Goal: Task Accomplishment & Management: Manage account settings

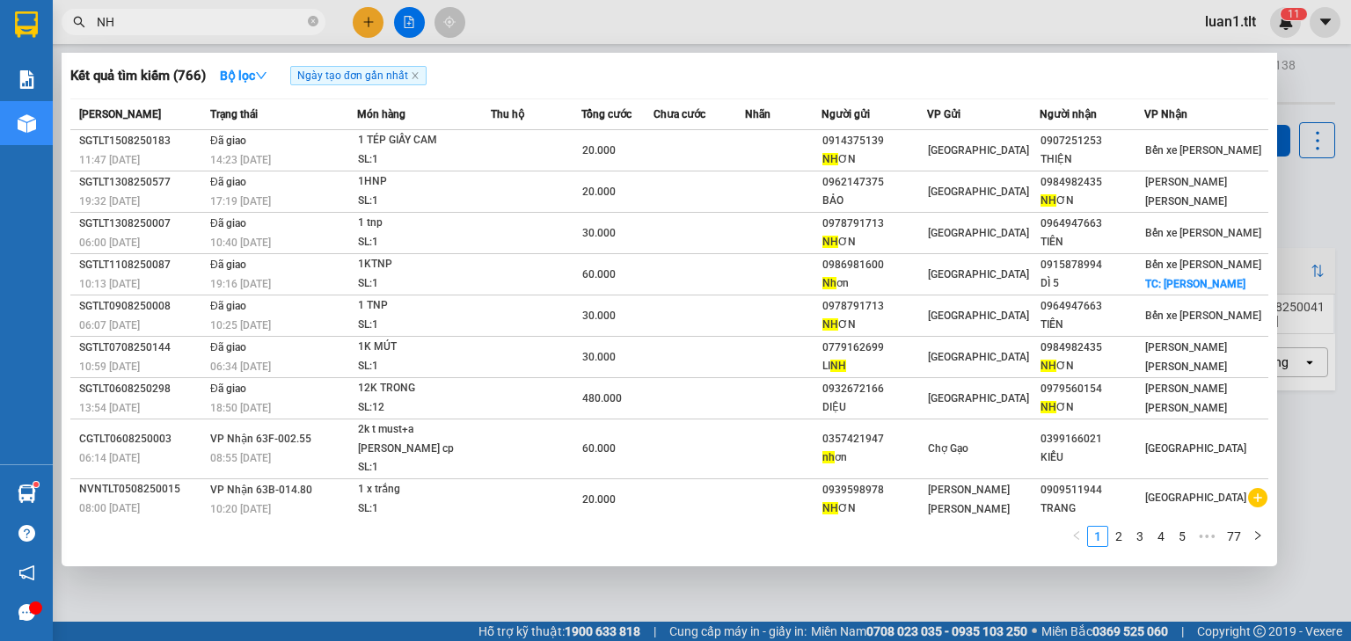
type input "N"
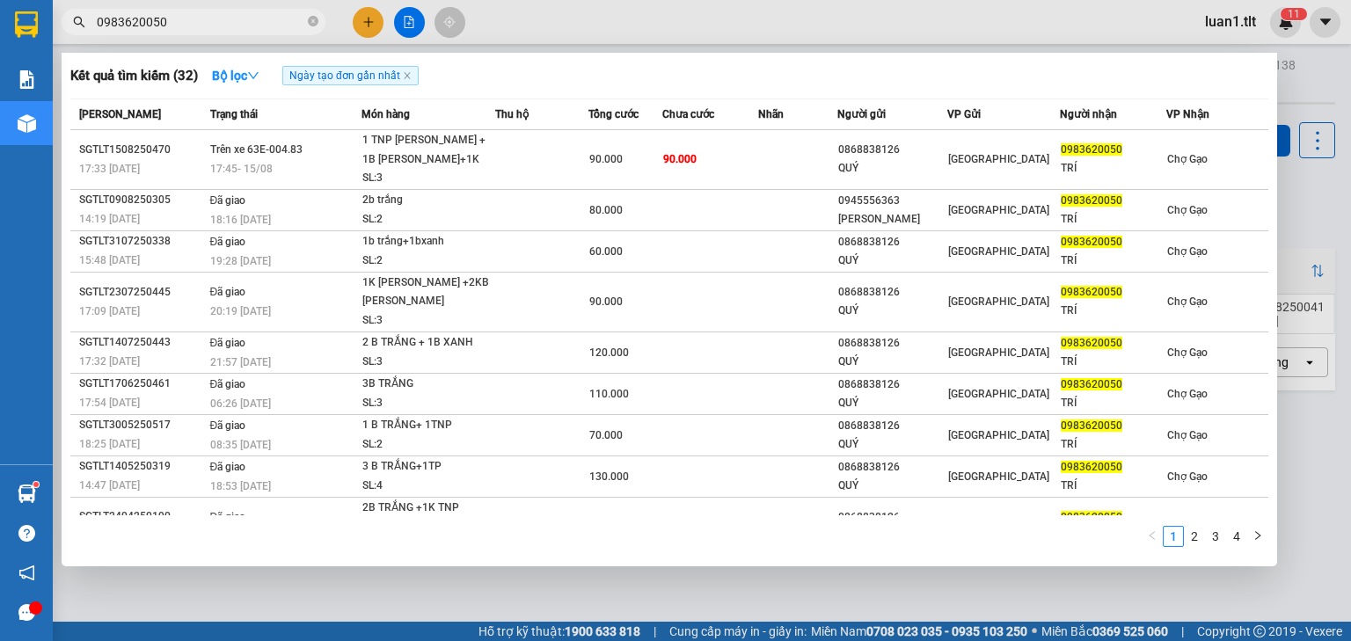
click at [246, 18] on input "0983620050" at bounding box center [201, 21] width 208 height 19
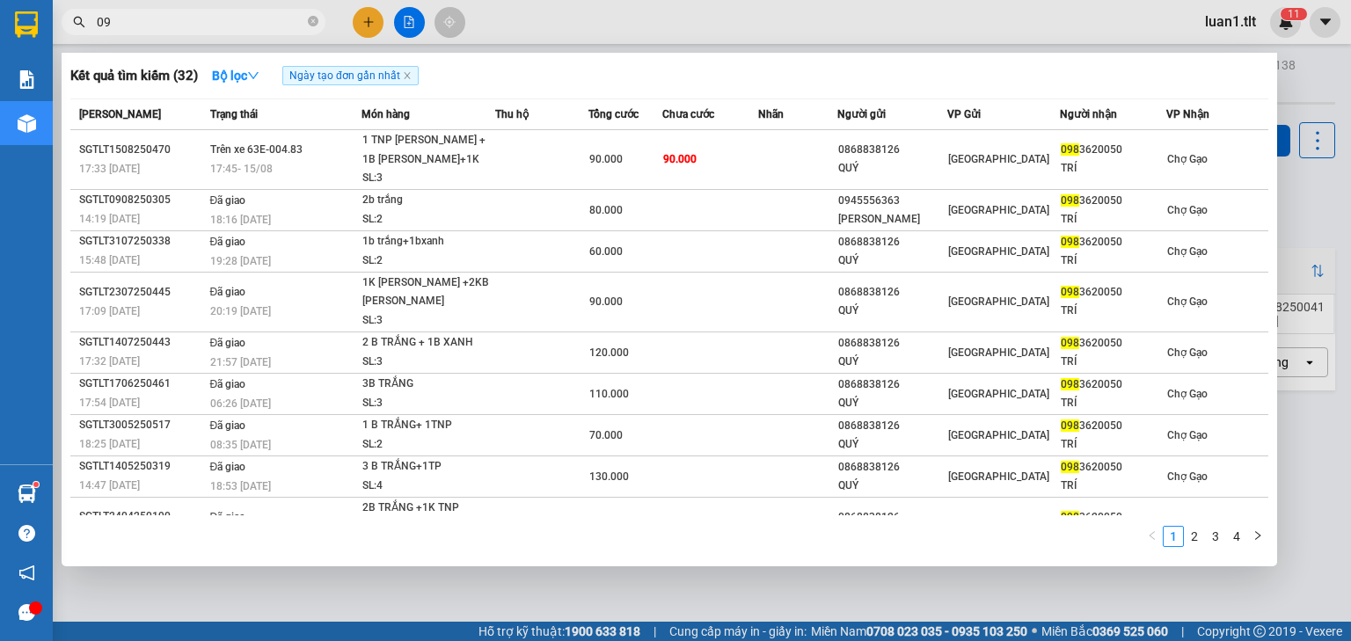
type input "0"
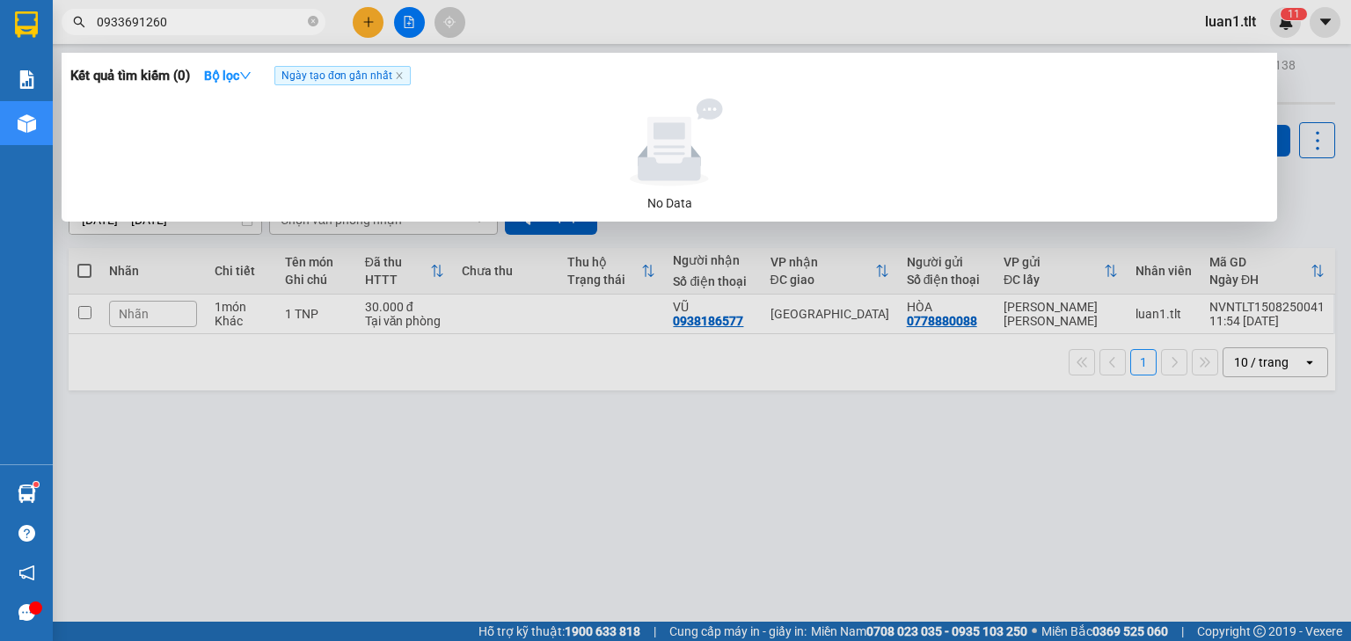
click at [133, 19] on input "0933691260" at bounding box center [201, 21] width 208 height 19
click at [135, 21] on input "0933691260" at bounding box center [201, 21] width 208 height 19
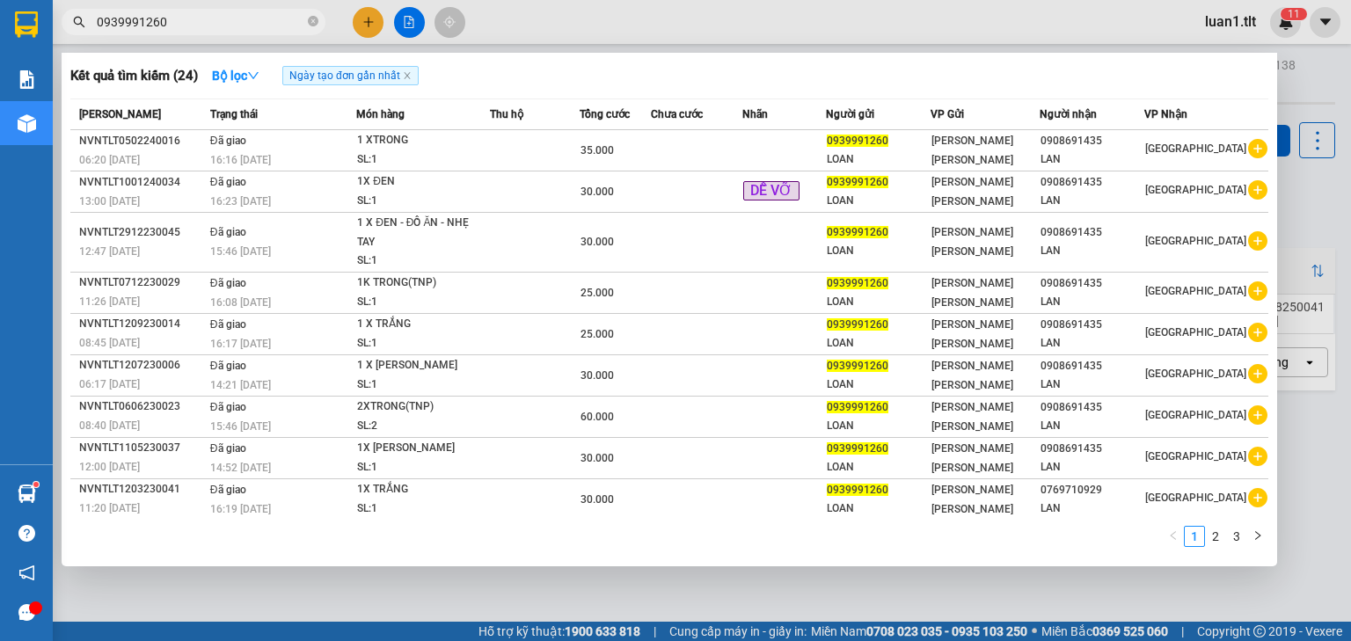
click at [173, 24] on input "0939991260" at bounding box center [201, 21] width 208 height 19
click at [216, 17] on input "0939991260" at bounding box center [201, 21] width 208 height 19
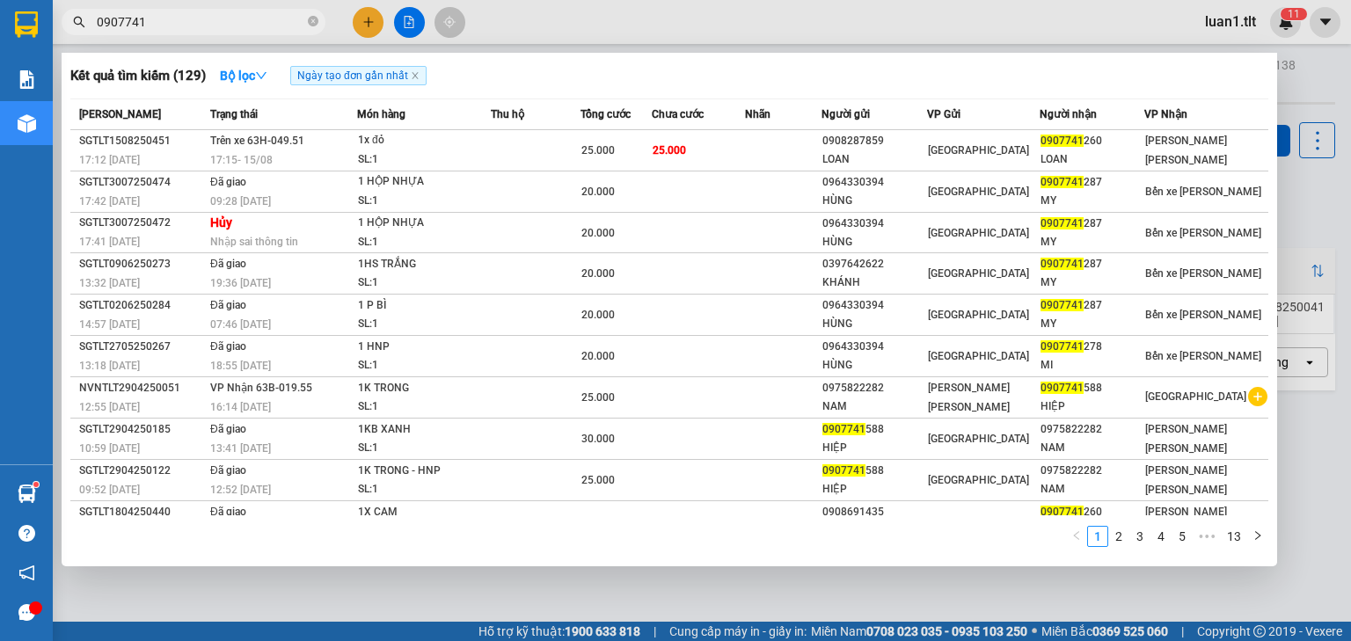
click at [231, 29] on input "0907741" at bounding box center [201, 21] width 208 height 19
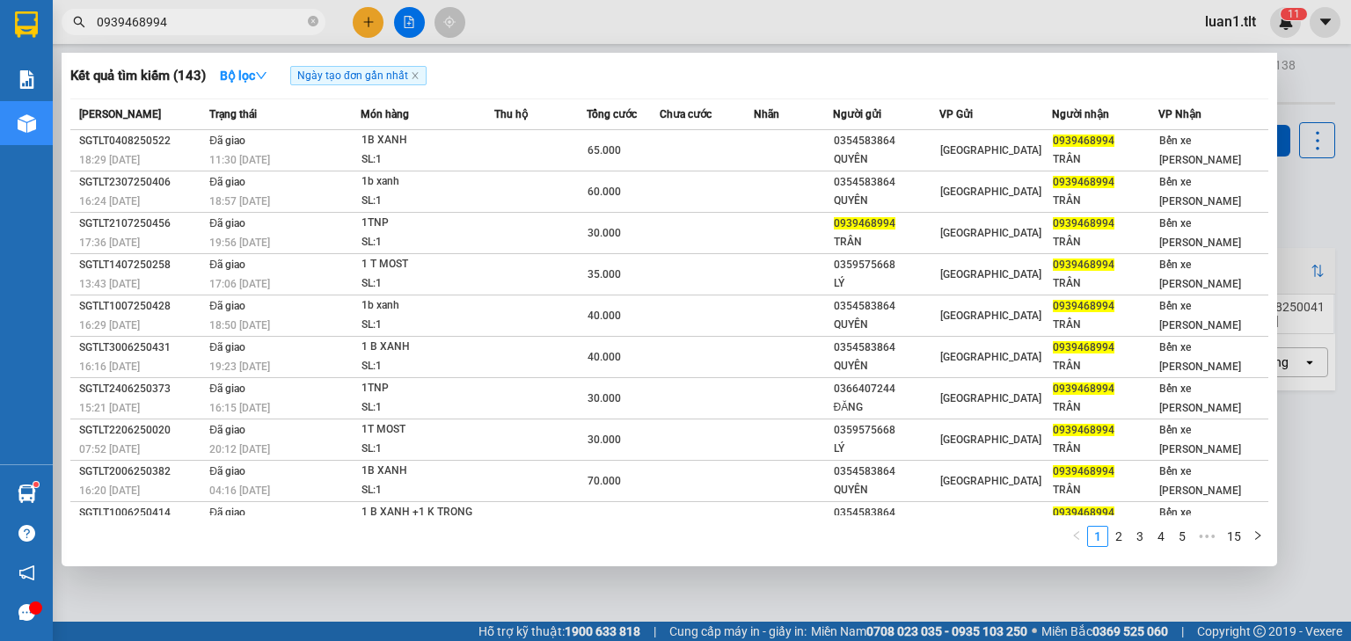
type input "0939468994"
click at [308, 21] on icon "close-circle" at bounding box center [313, 21] width 11 height 11
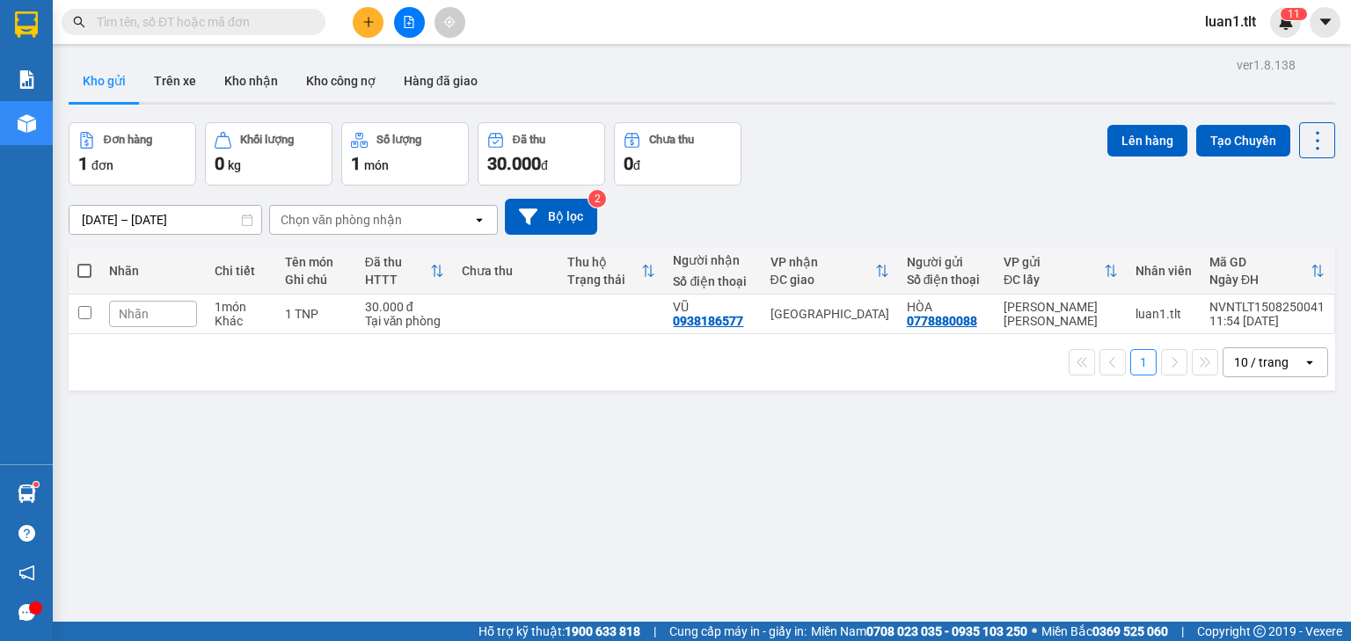
click at [232, 18] on input "text" at bounding box center [201, 21] width 208 height 19
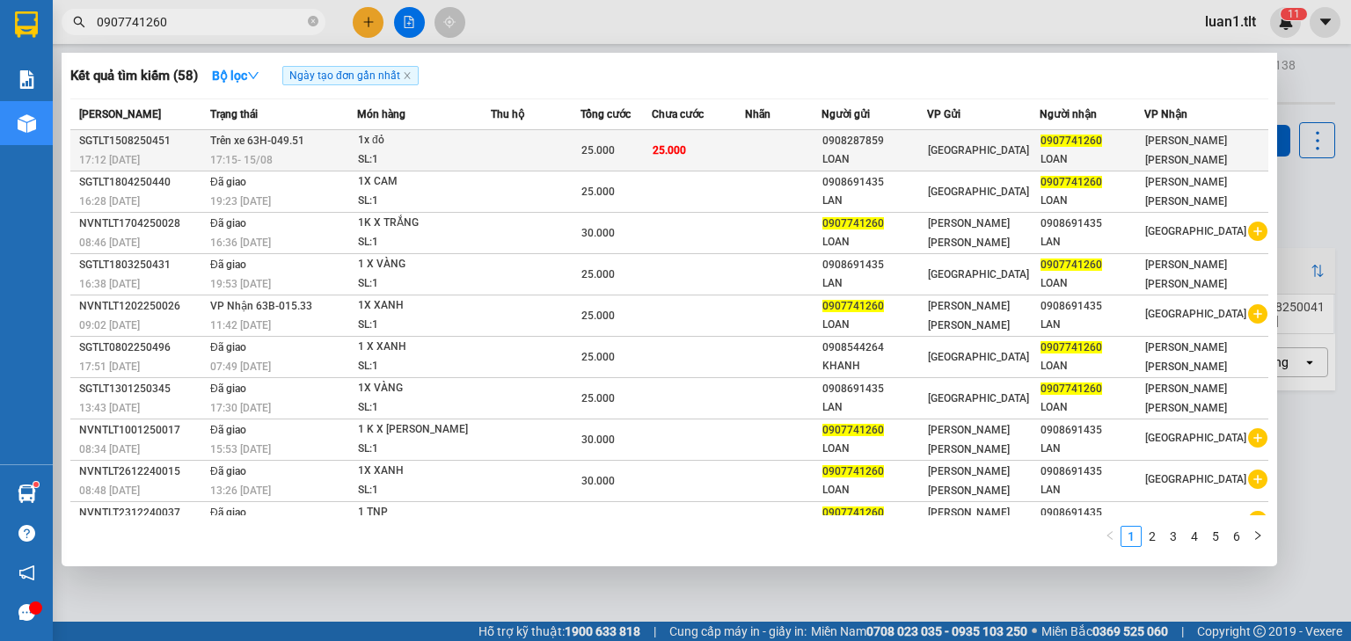
type input "0907741260"
click at [179, 158] on div "17:12 [DATE]" at bounding box center [142, 159] width 126 height 19
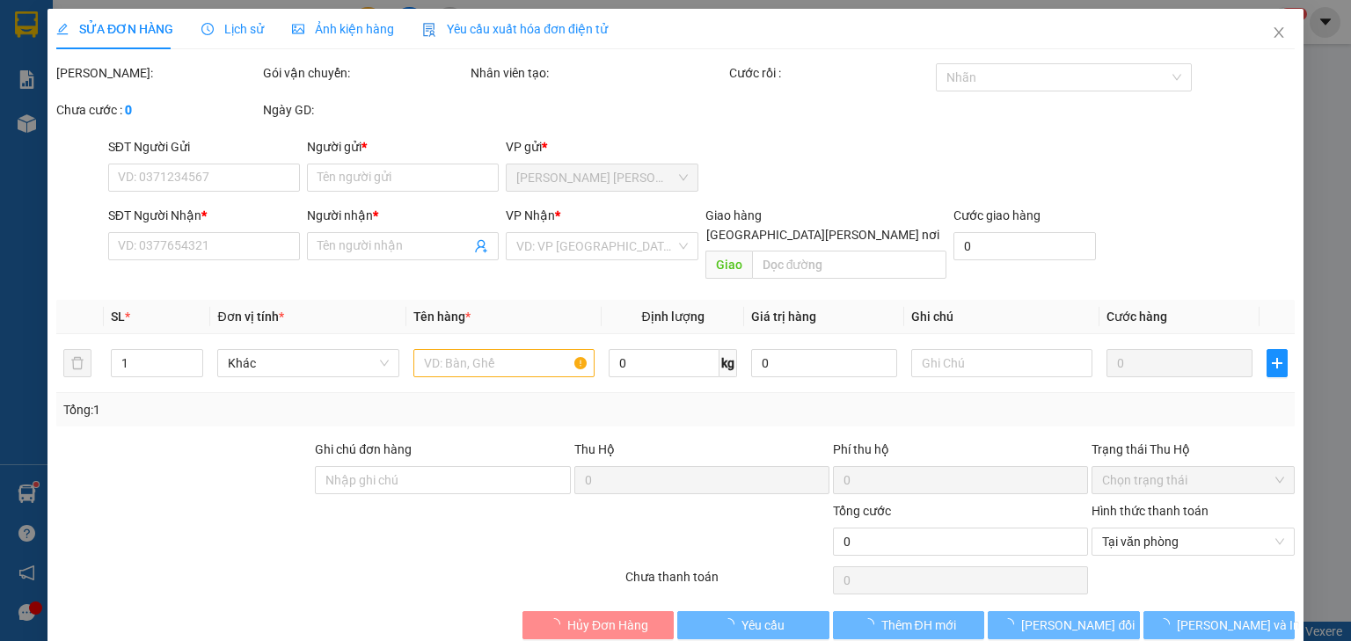
type input "0908287859"
type input "LOAN"
type input "0907741260"
type input "LOAN"
type input "25.000"
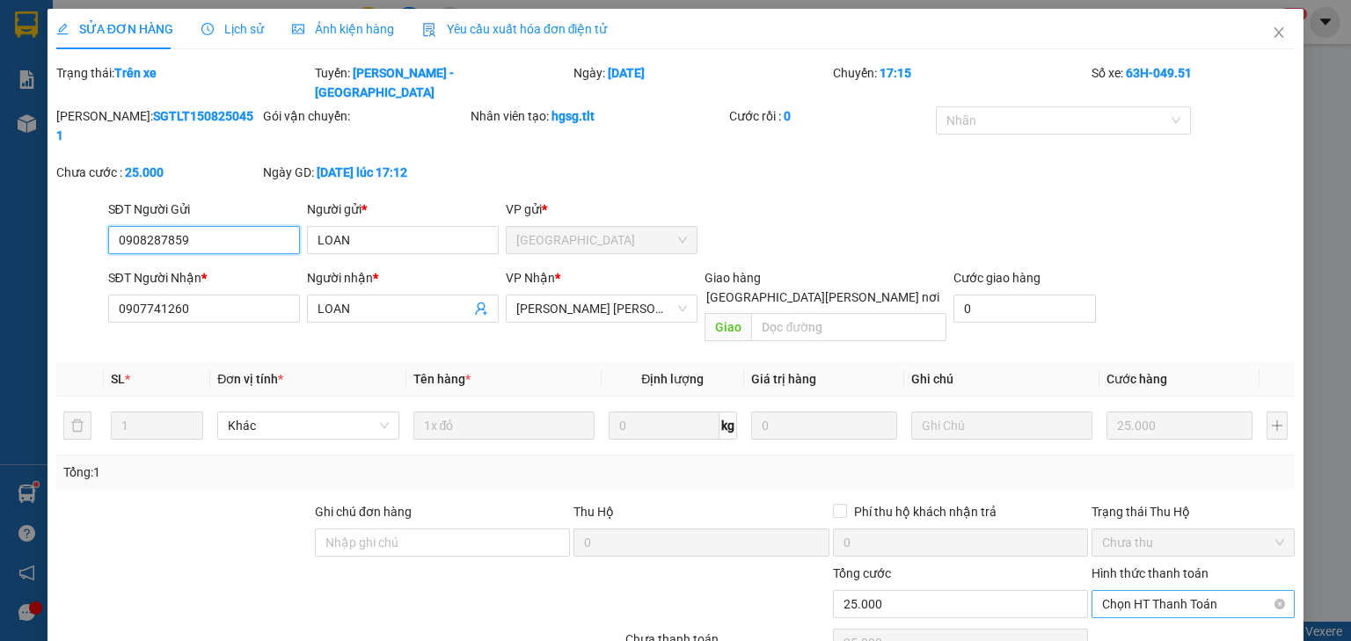
click at [1187, 591] on span "Chọn HT Thanh Toán" at bounding box center [1193, 604] width 182 height 26
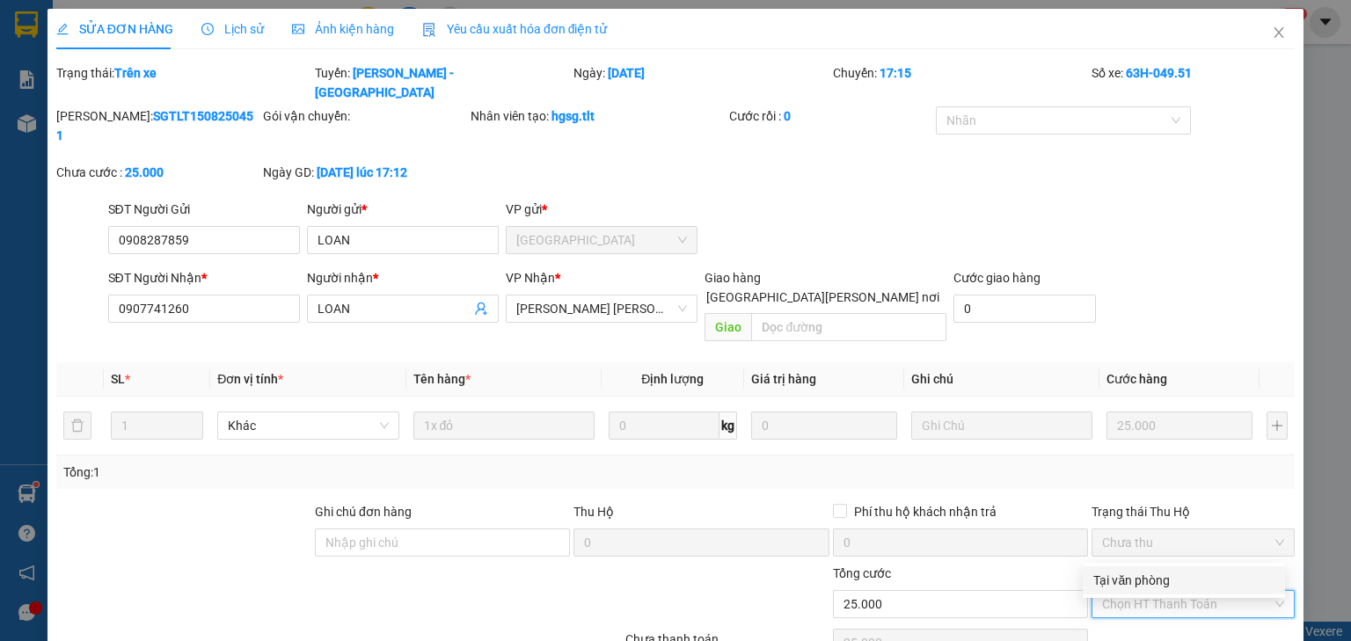
click at [1159, 579] on div "Tại văn phòng" at bounding box center [1184, 580] width 181 height 19
type input "0"
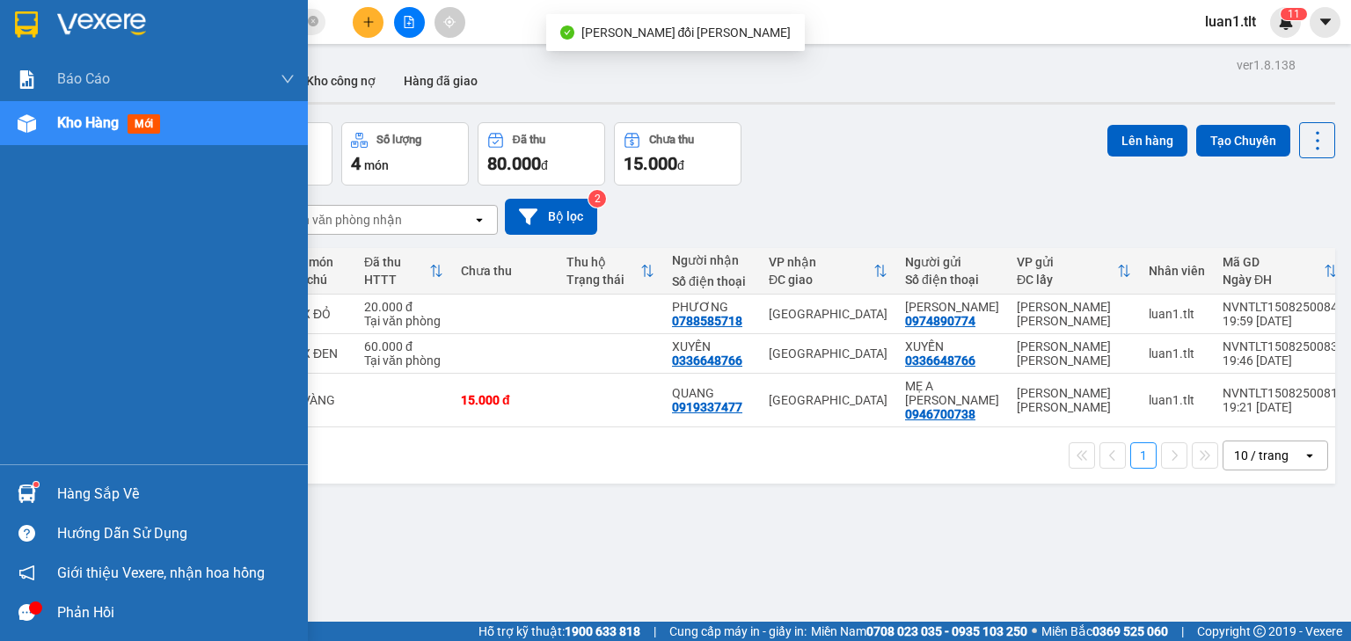
click at [53, 500] on div "Hàng sắp về" at bounding box center [154, 494] width 308 height 40
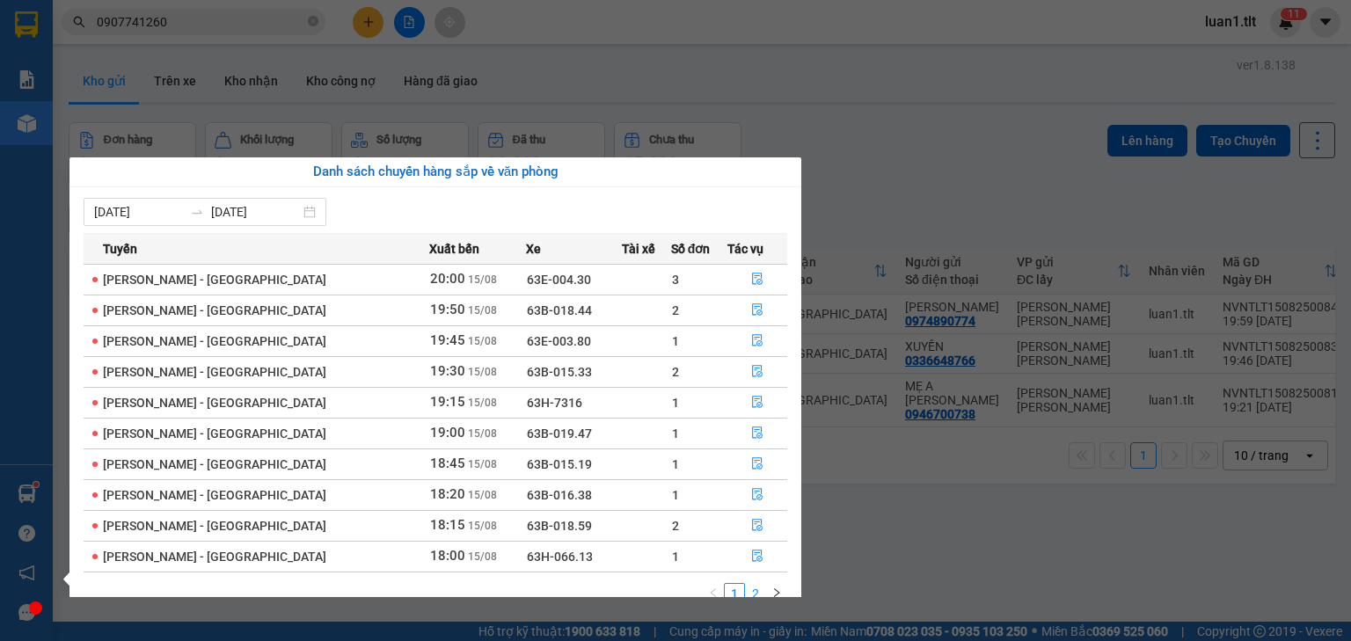
click at [755, 589] on link "2" at bounding box center [755, 593] width 19 height 19
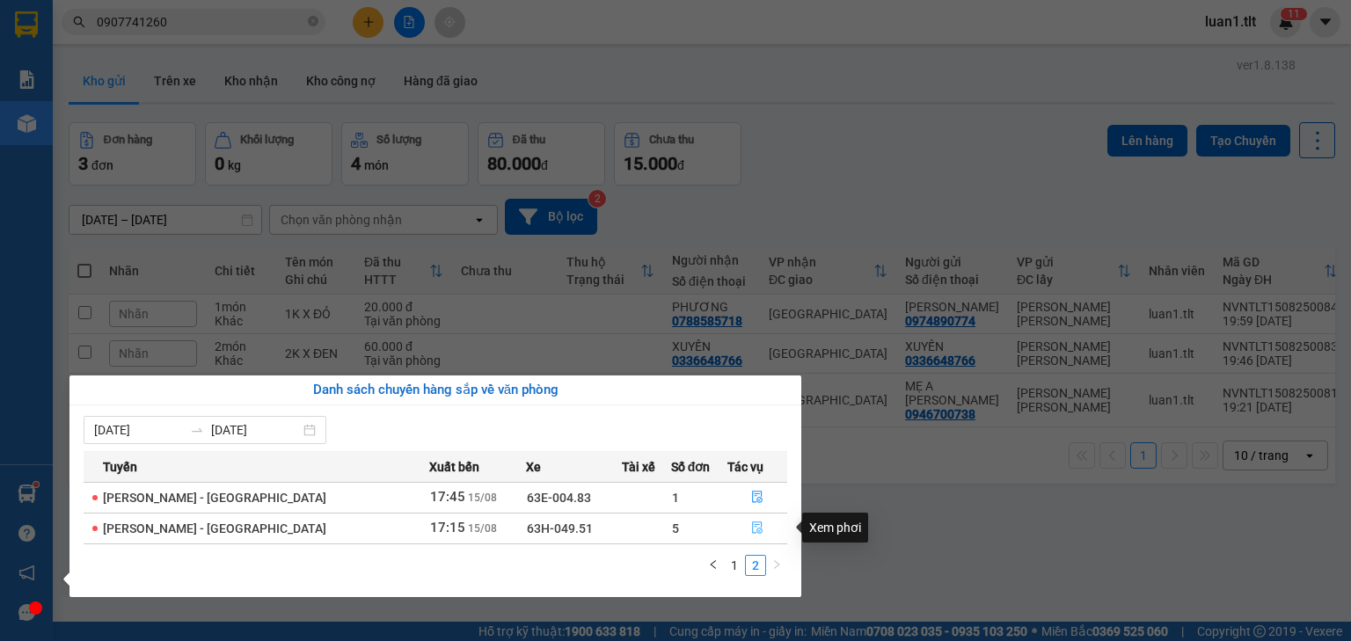
click at [752, 530] on icon "file-done" at bounding box center [757, 528] width 12 height 12
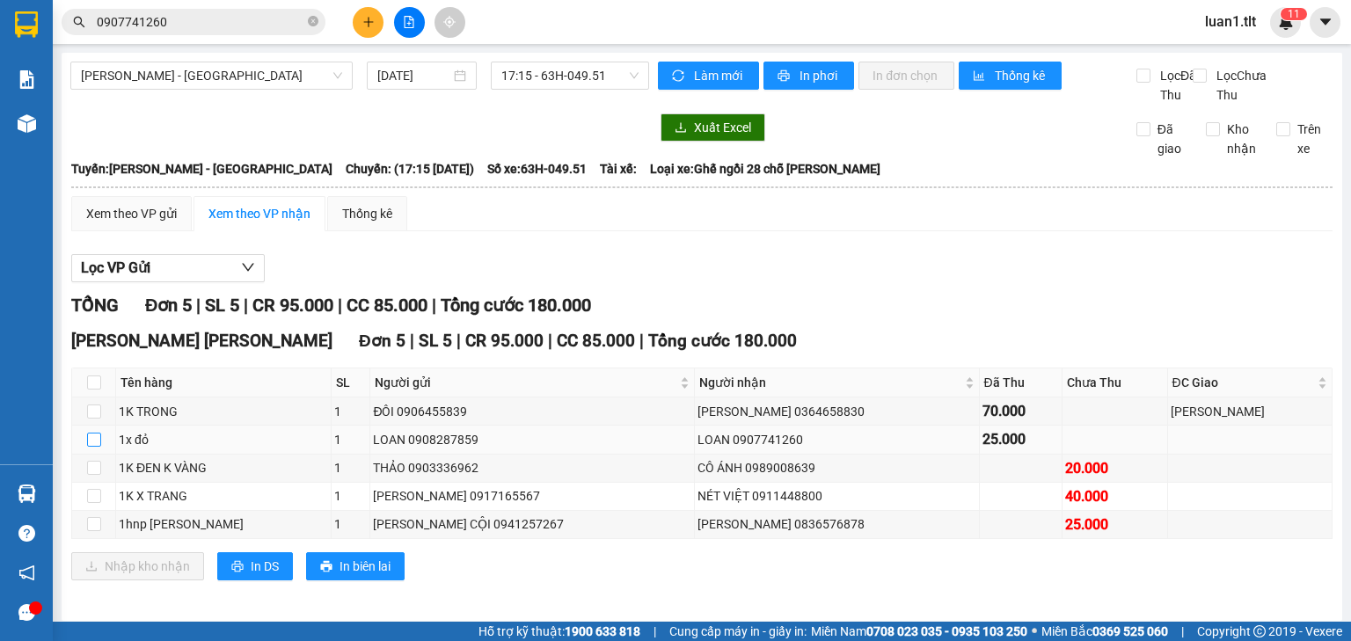
click at [96, 447] on input "checkbox" at bounding box center [94, 440] width 14 height 14
checkbox input "true"
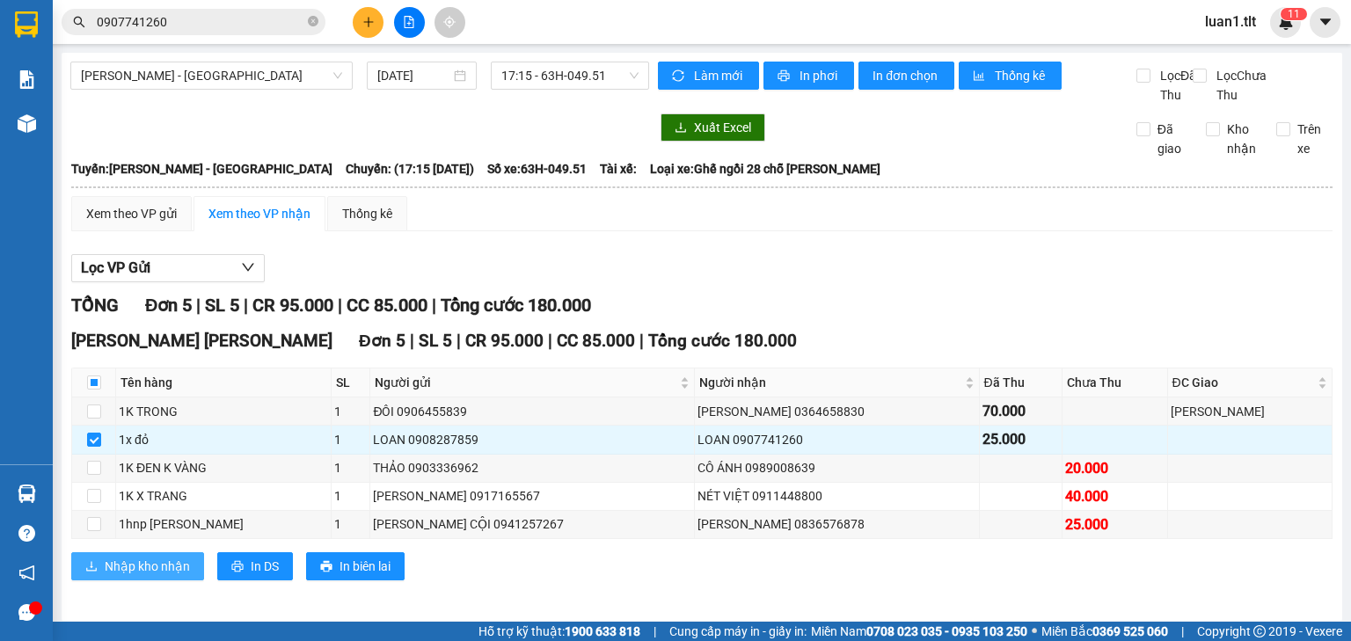
click at [174, 576] on span "Nhập kho nhận" at bounding box center [147, 566] width 85 height 19
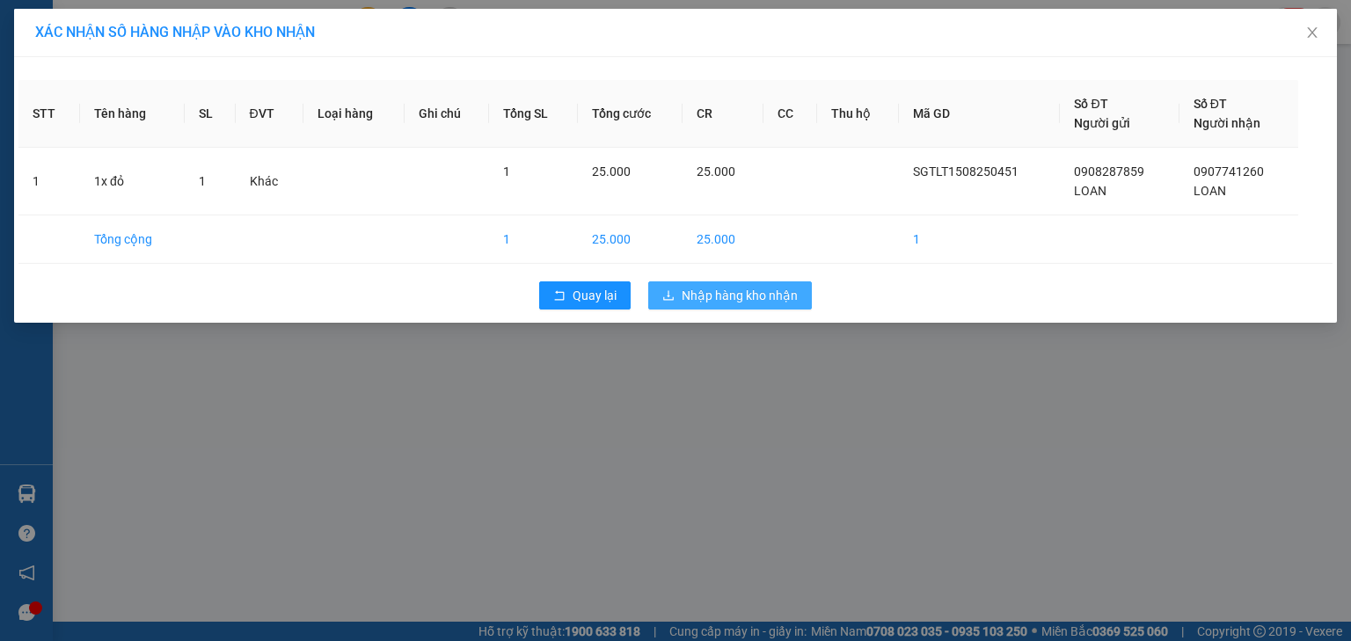
click at [788, 295] on span "Nhập hàng kho nhận" at bounding box center [740, 295] width 116 height 19
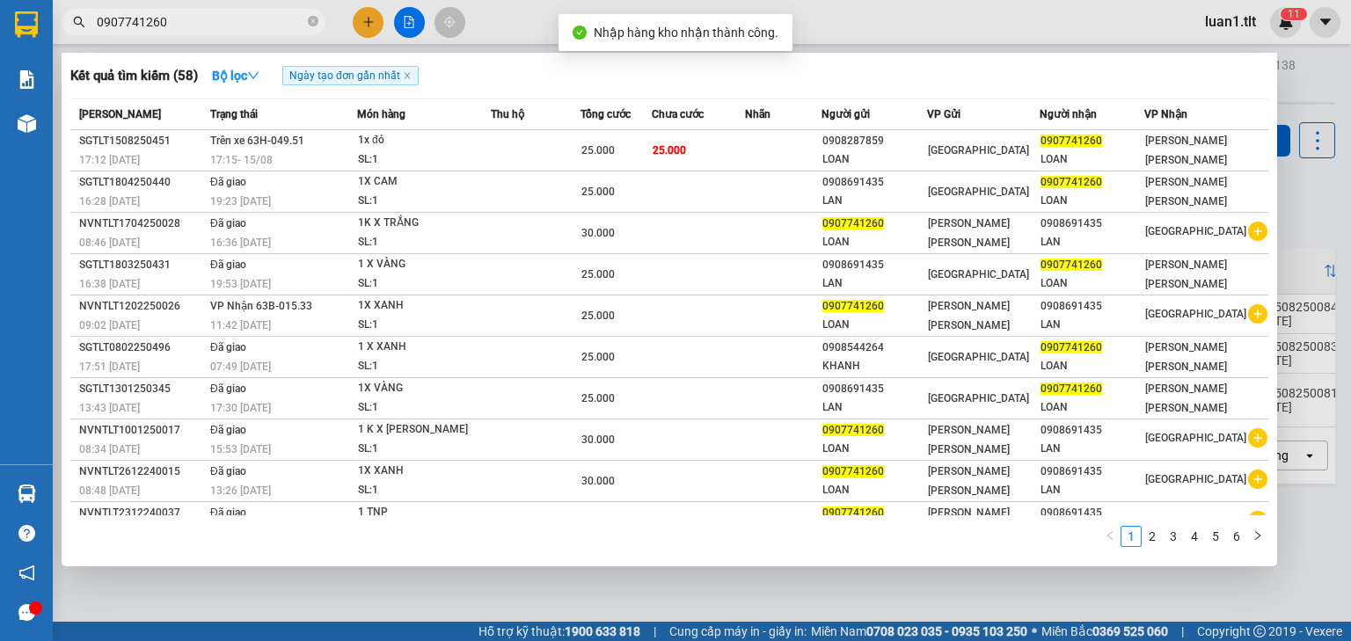
click at [199, 25] on input "0907741260" at bounding box center [201, 21] width 208 height 19
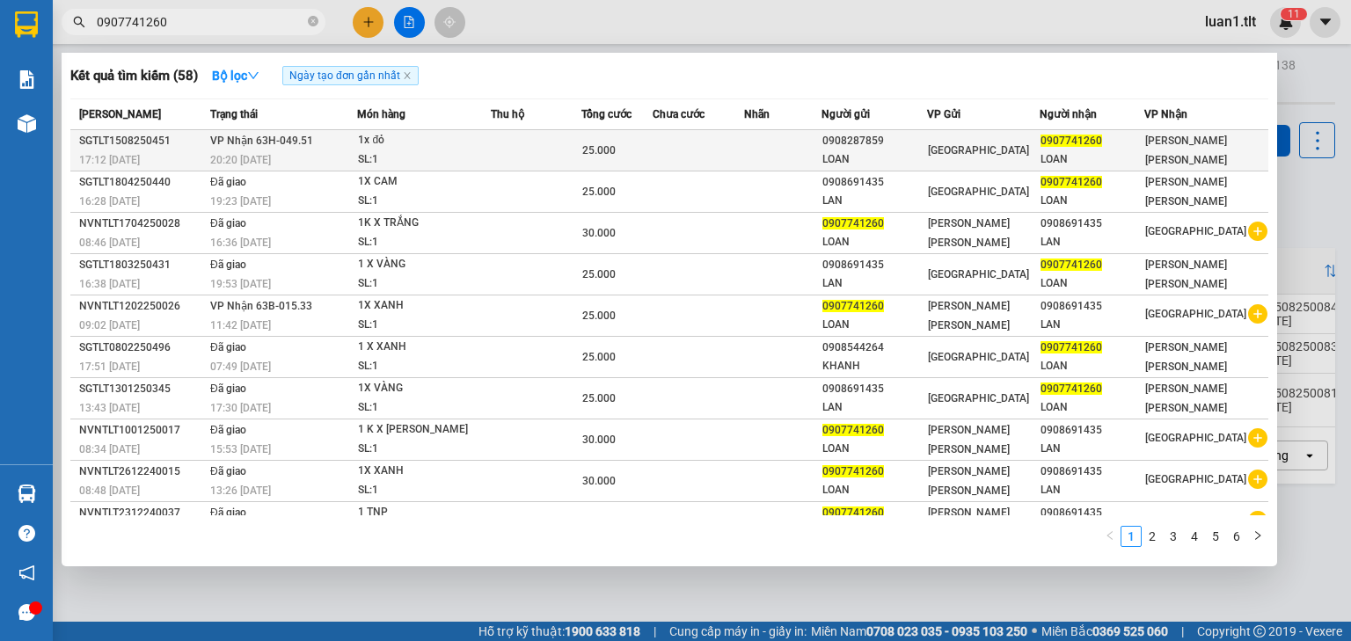
click at [801, 152] on td at bounding box center [782, 150] width 77 height 41
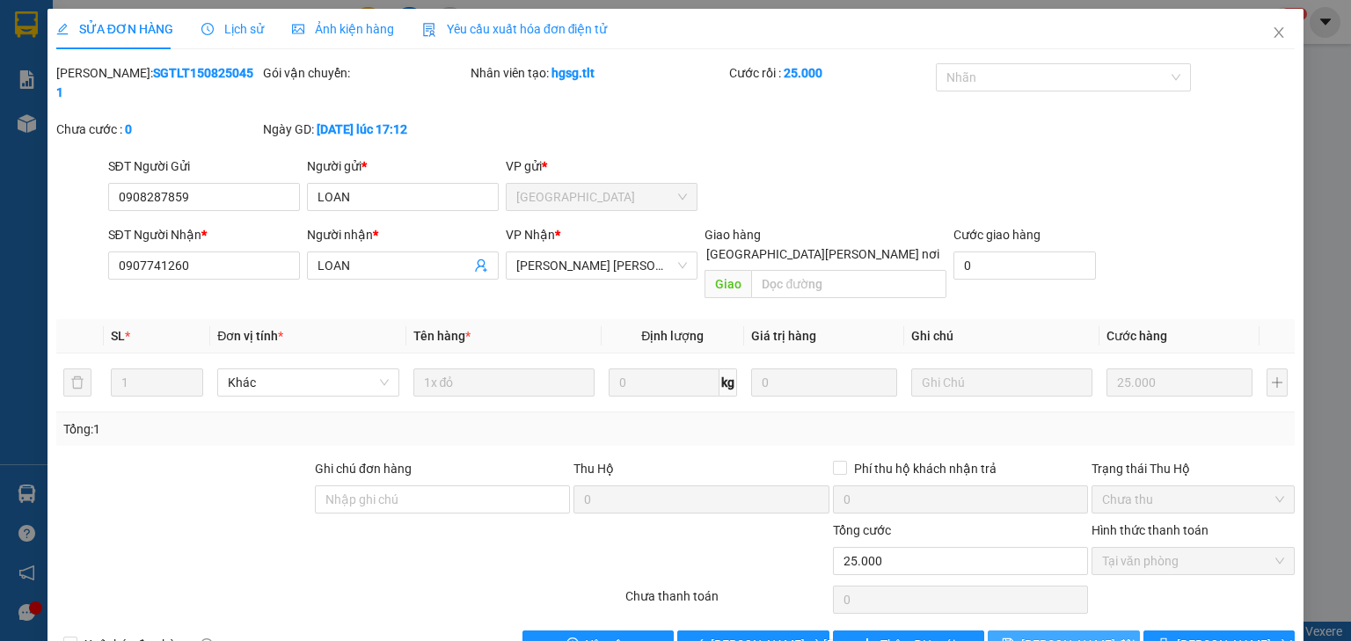
click at [1027, 631] on button "[PERSON_NAME] đổi" at bounding box center [1064, 645] width 152 height 28
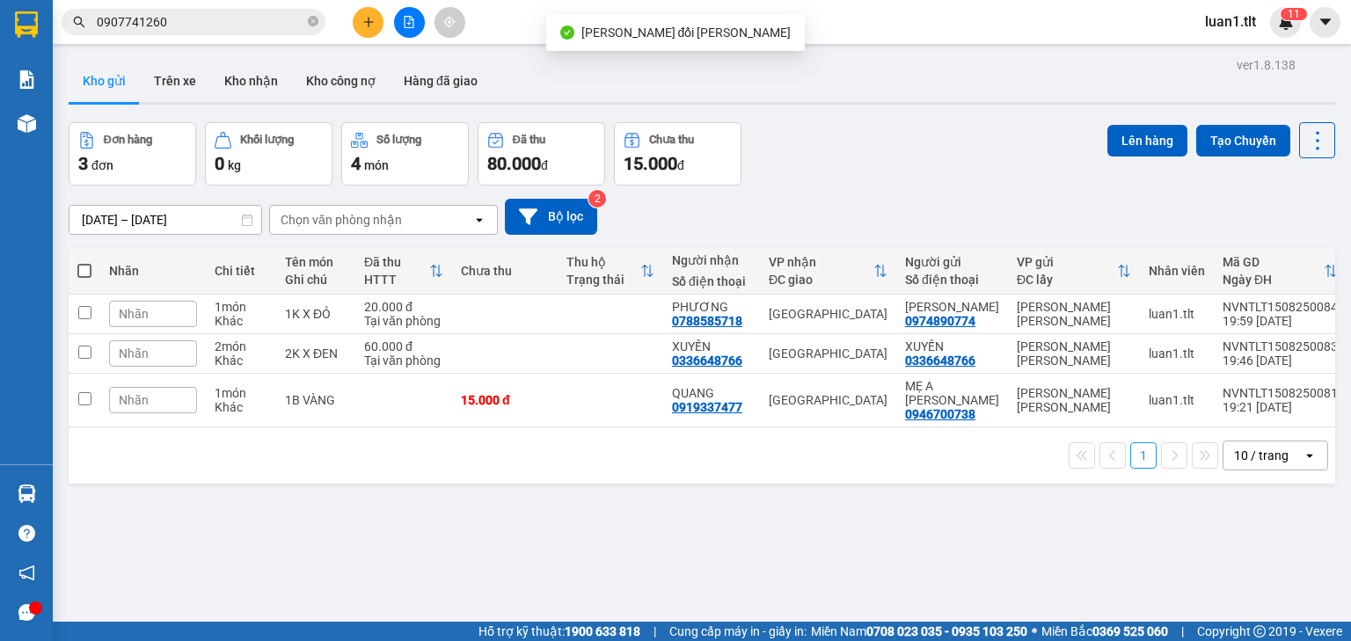
click at [970, 194] on div "[DATE] – [DATE] Press the down arrow key to interact with the calendar and sele…" at bounding box center [702, 217] width 1267 height 62
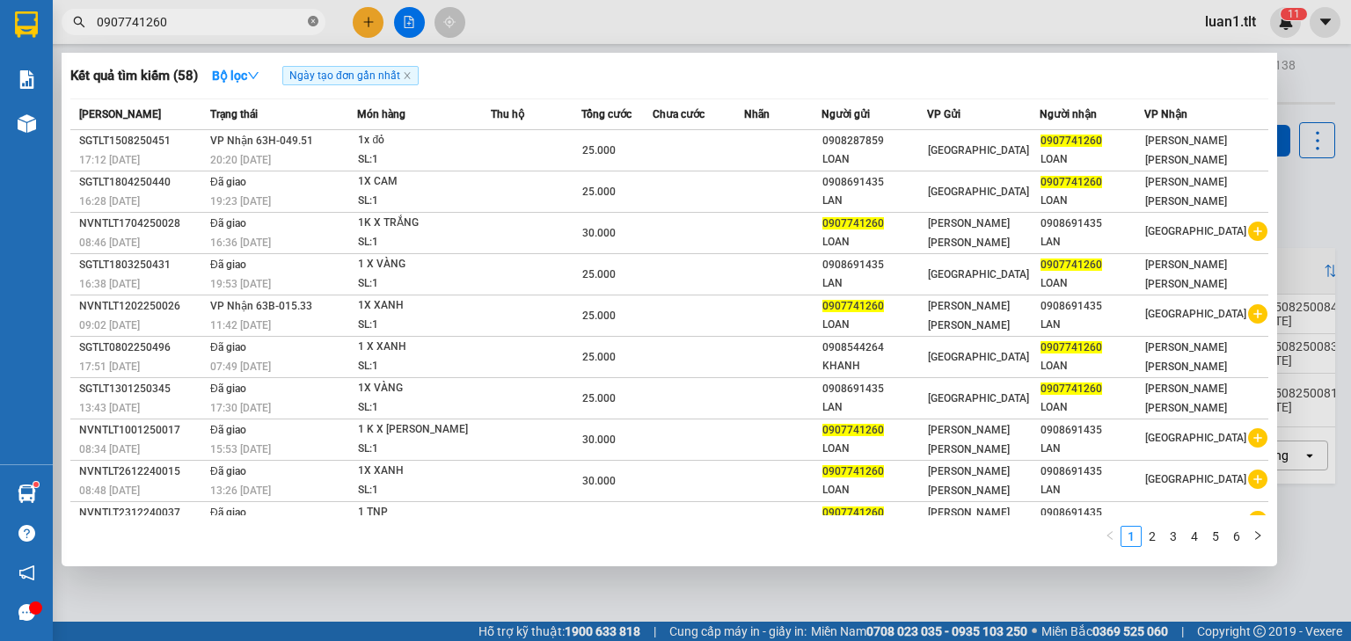
click at [314, 23] on icon "close-circle" at bounding box center [313, 21] width 11 height 11
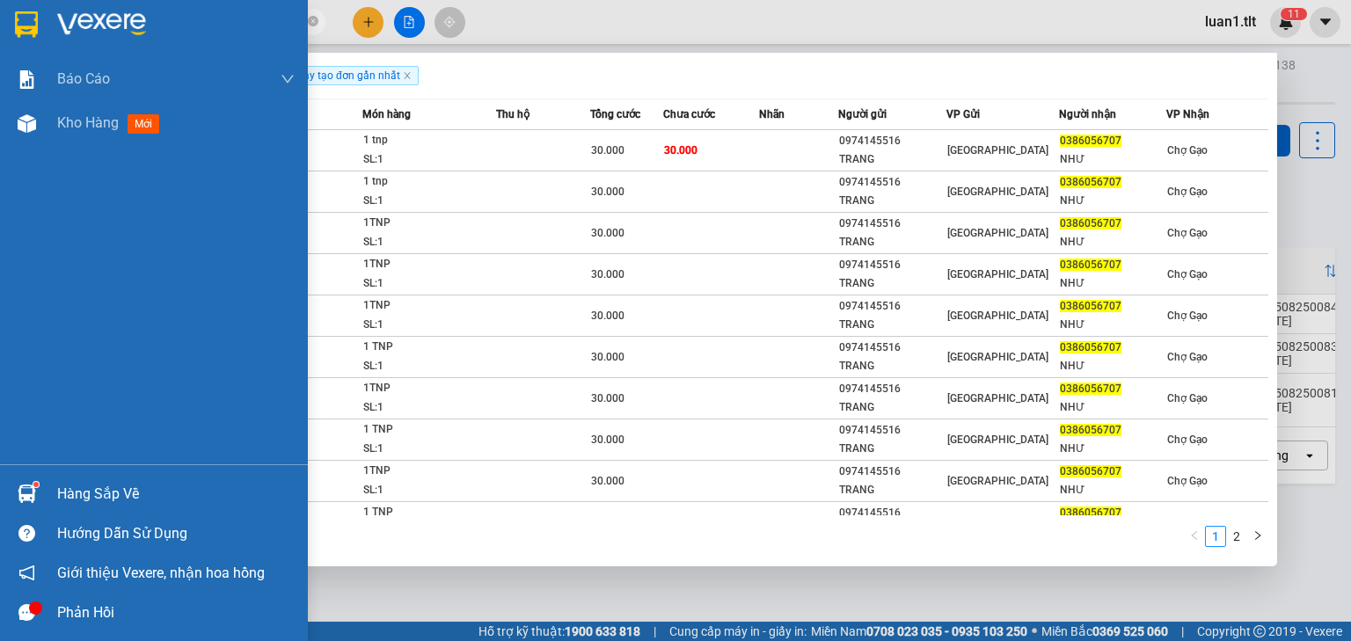
type input "0386056707"
click at [35, 497] on div at bounding box center [26, 494] width 31 height 31
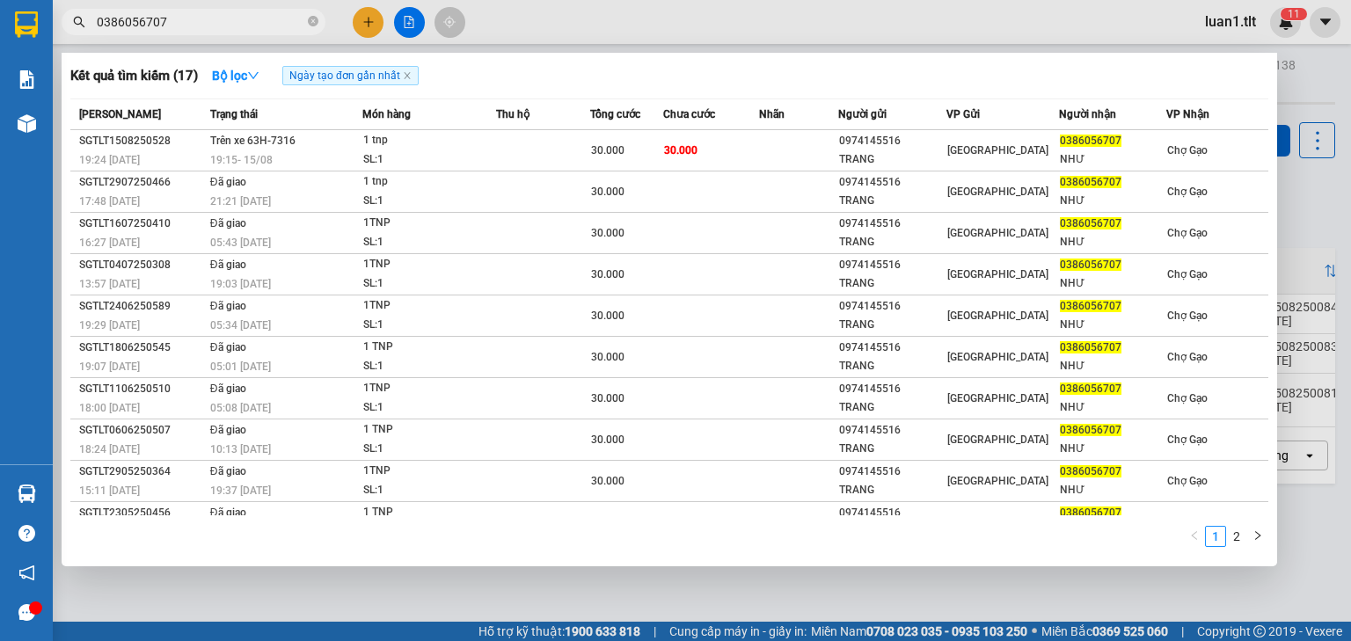
click at [875, 579] on section "Kết quả [PERSON_NAME] ( 17 ) Bộ lọc Ngày tạo [PERSON_NAME] nhất Mã ĐH Trạng thá…" at bounding box center [675, 320] width 1351 height 641
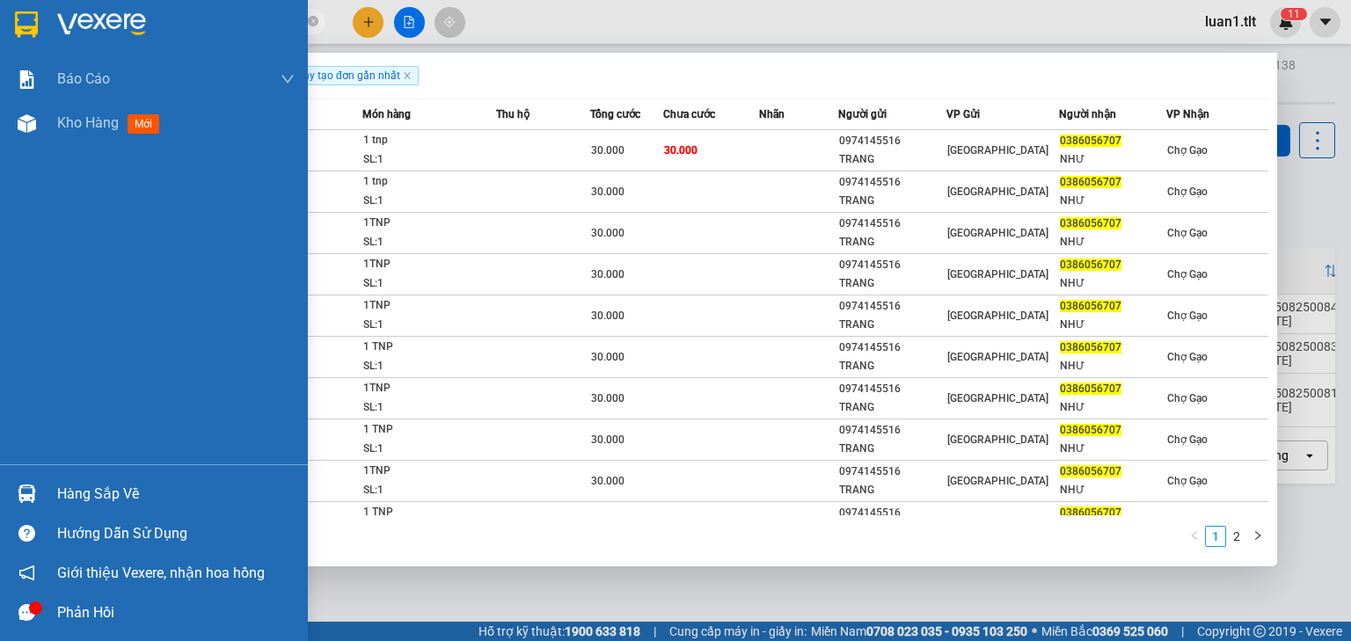
click at [34, 496] on img at bounding box center [27, 494] width 18 height 18
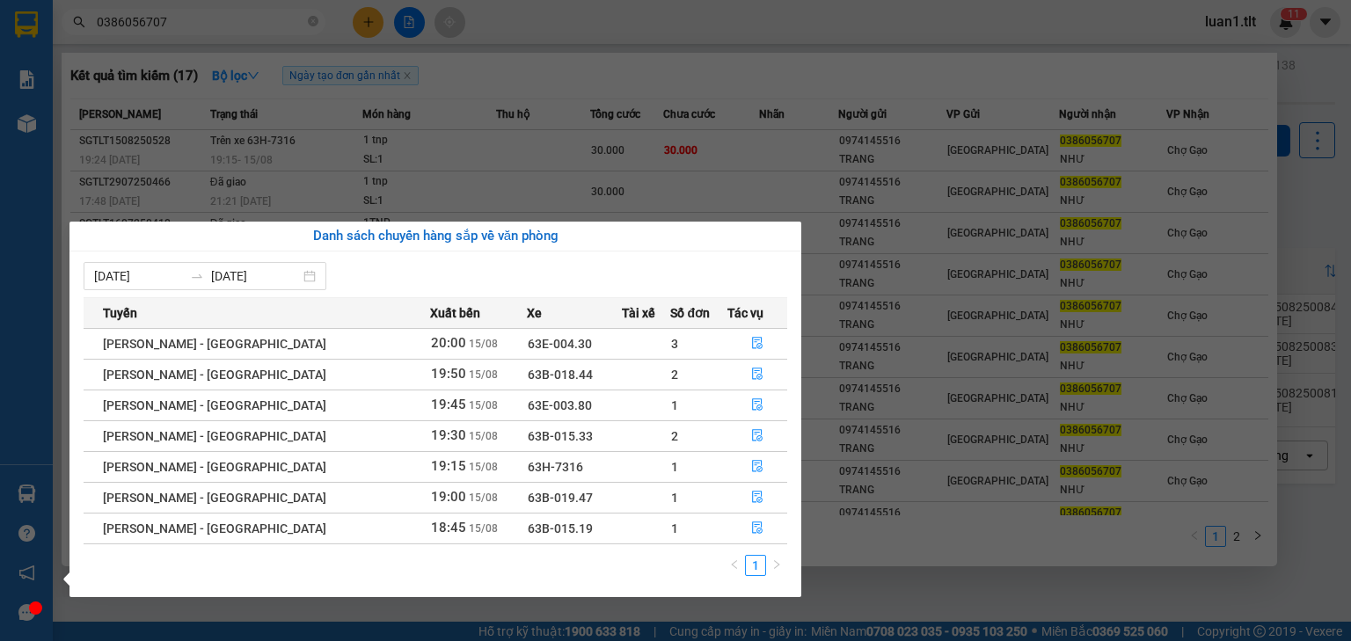
click at [855, 608] on section "Kết quả [PERSON_NAME] ( 17 ) Bộ lọc Ngày tạo [PERSON_NAME] nhất Mã ĐH Trạng thá…" at bounding box center [675, 320] width 1351 height 641
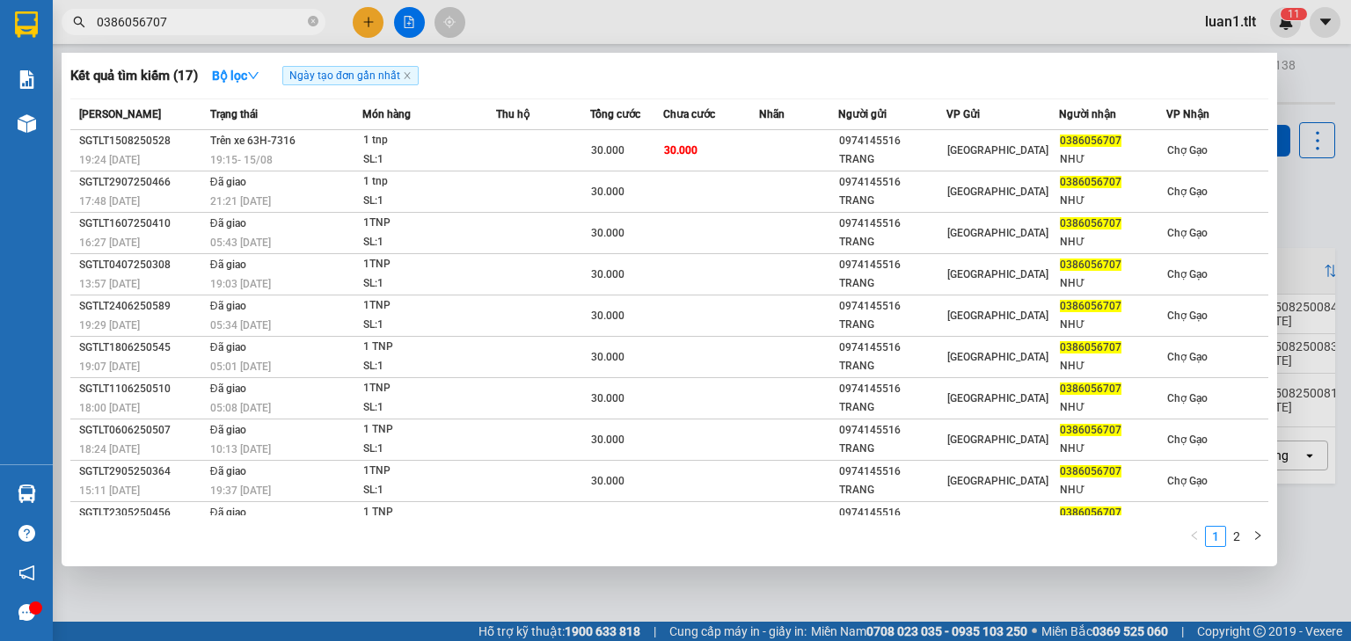
click at [40, 611] on div at bounding box center [35, 608] width 13 height 13
click at [31, 612] on div at bounding box center [35, 608] width 13 height 13
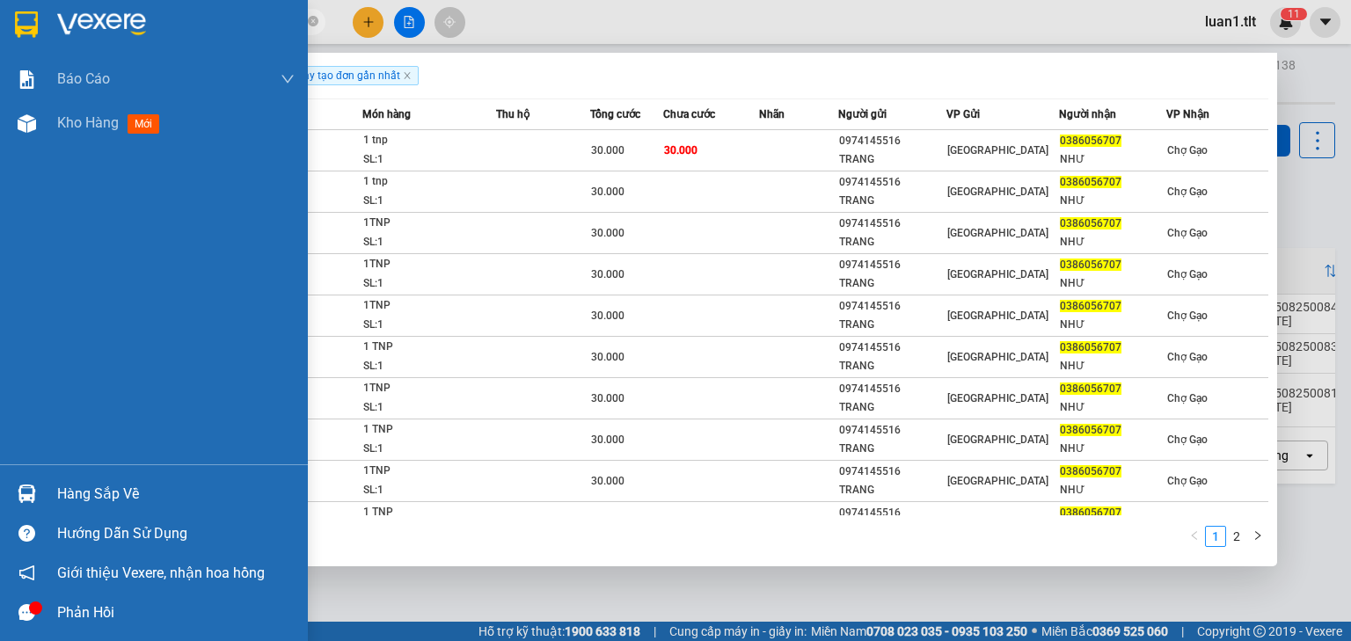
click at [22, 611] on icon "message" at bounding box center [26, 612] width 17 height 17
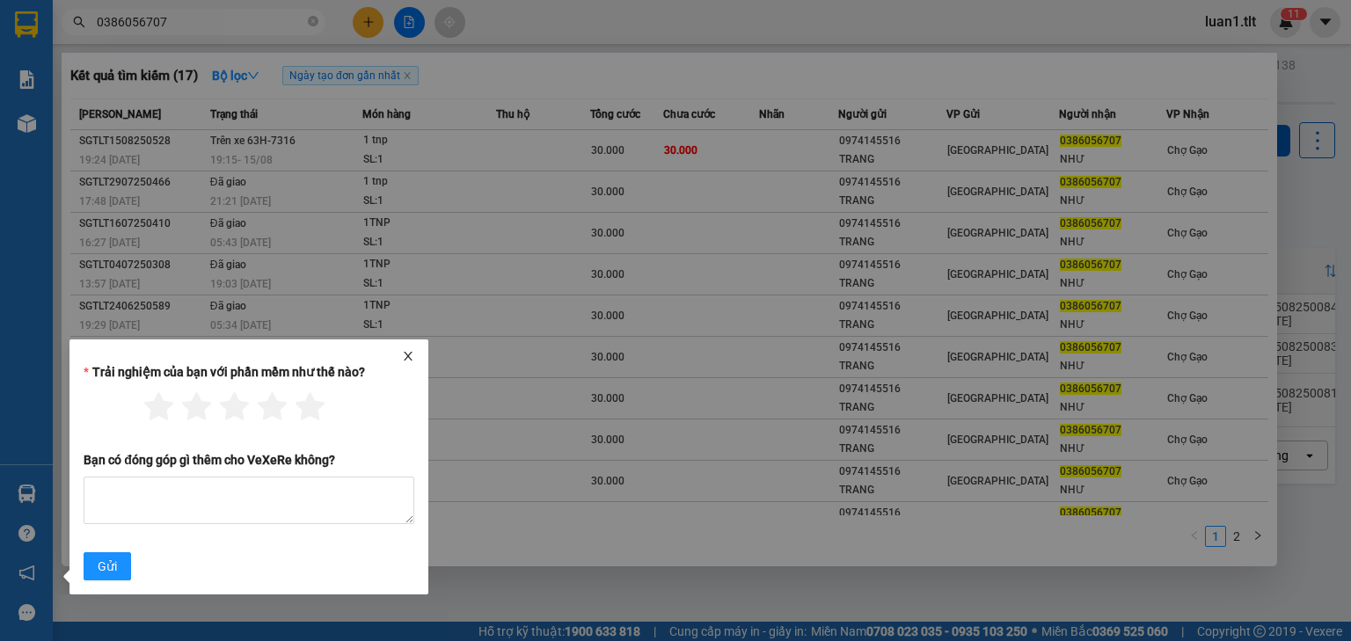
click at [412, 354] on icon "close" at bounding box center [408, 356] width 12 height 12
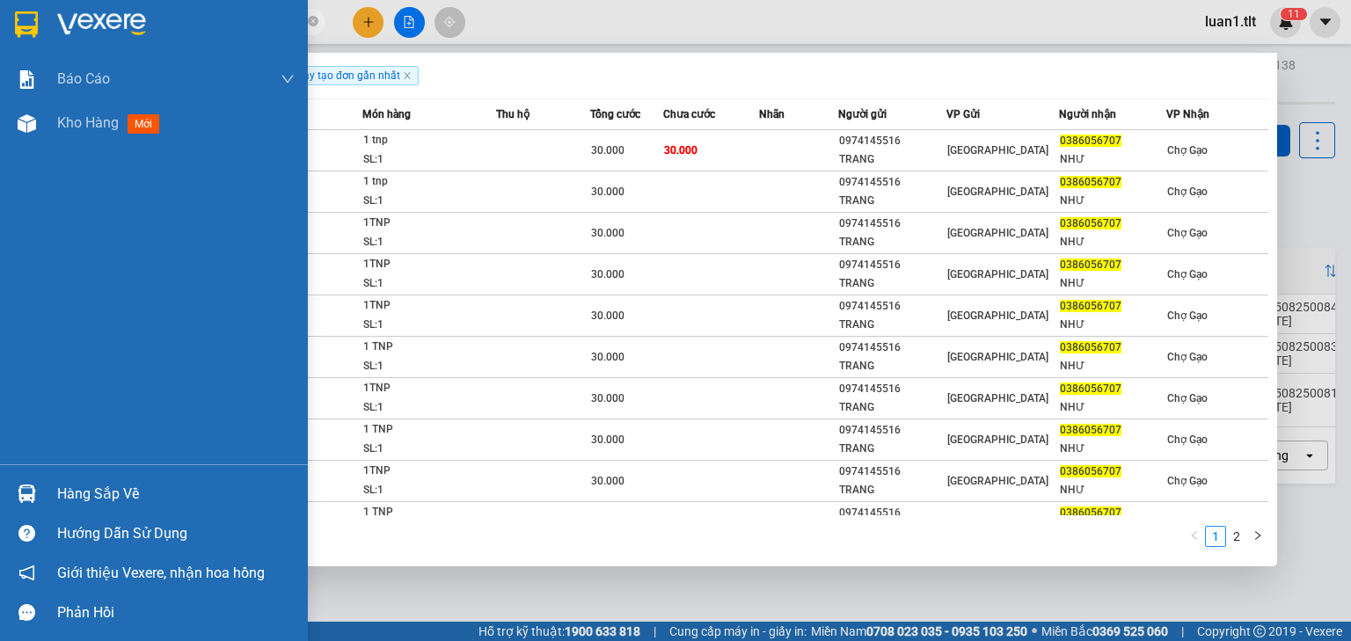
click at [41, 507] on div at bounding box center [26, 494] width 31 height 31
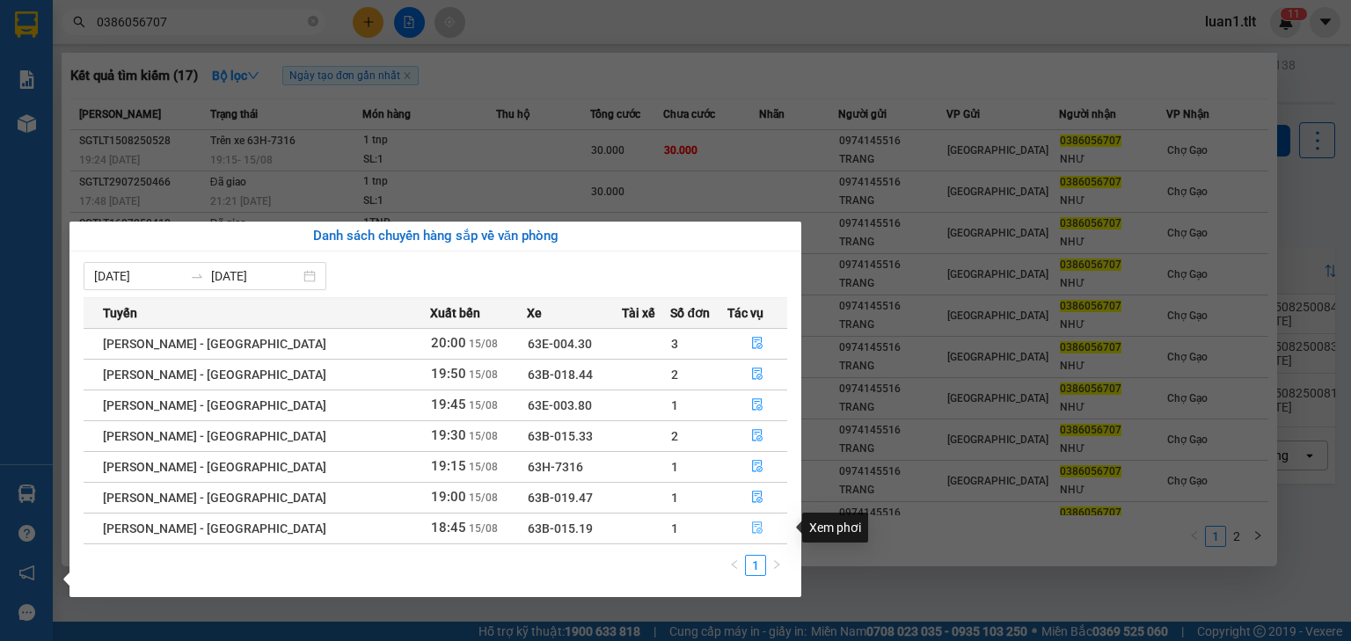
click at [751, 527] on icon "file-done" at bounding box center [757, 528] width 12 height 12
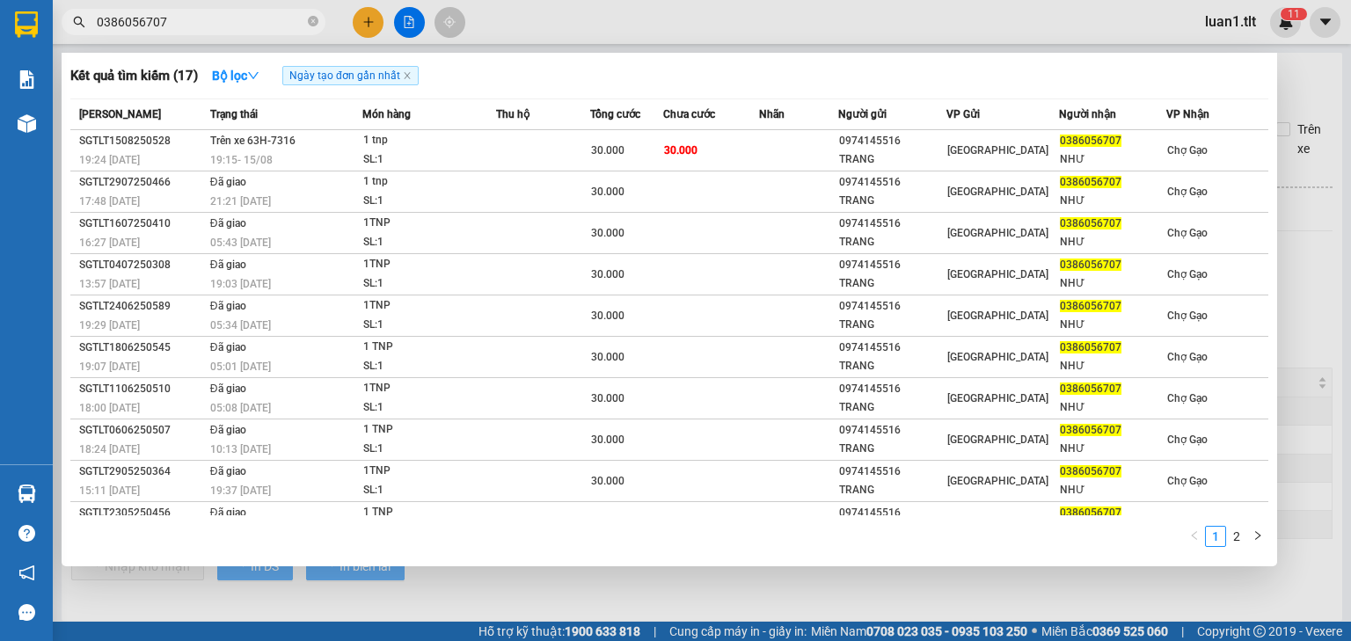
click at [855, 604] on div at bounding box center [675, 320] width 1351 height 641
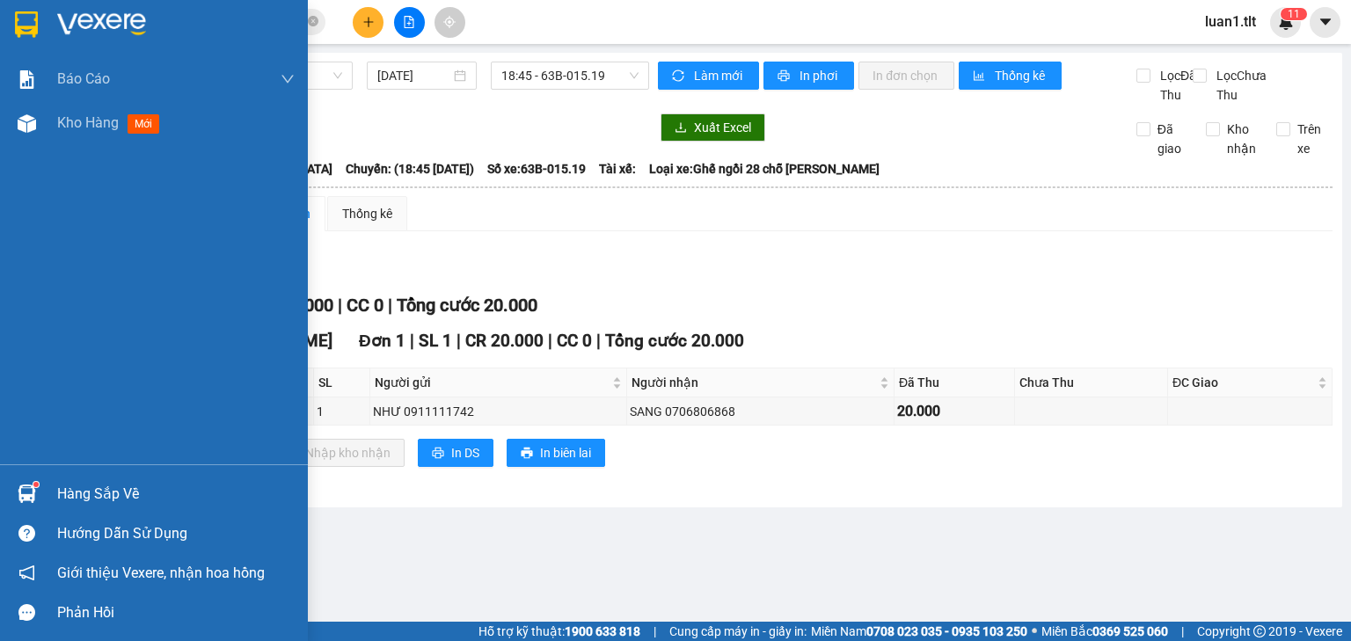
click at [55, 496] on div "Hàng sắp về" at bounding box center [154, 494] width 308 height 40
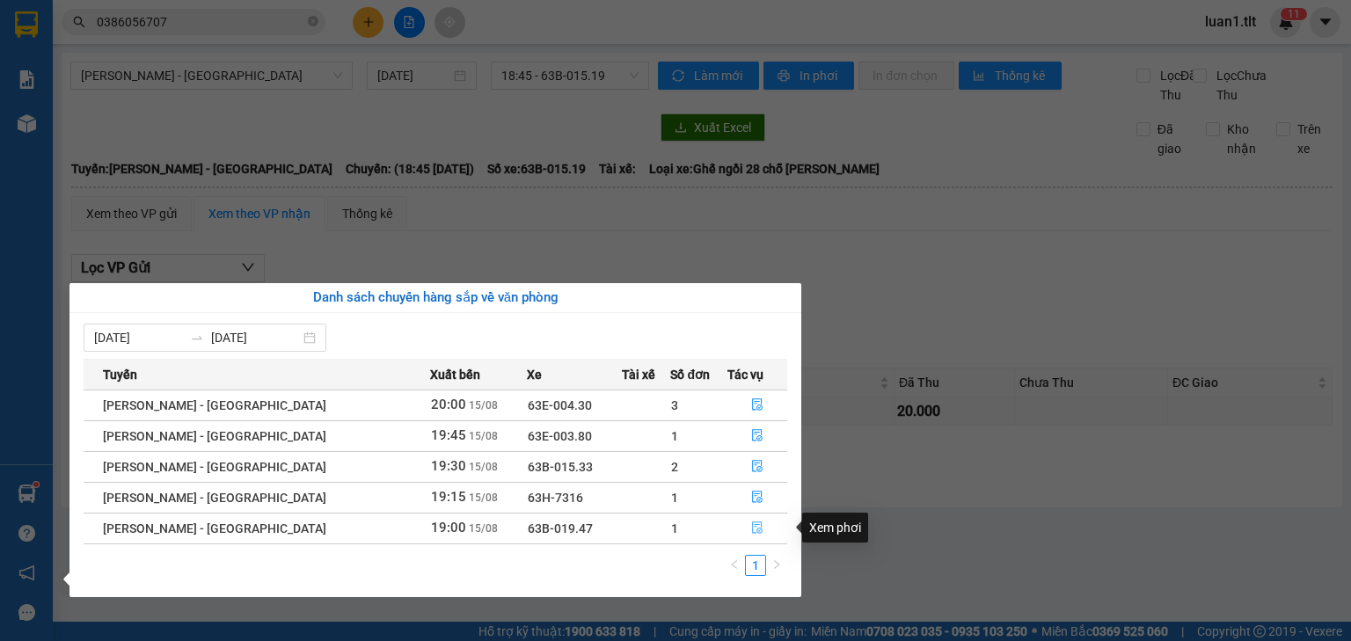
click at [758, 527] on button "button" at bounding box center [757, 529] width 58 height 28
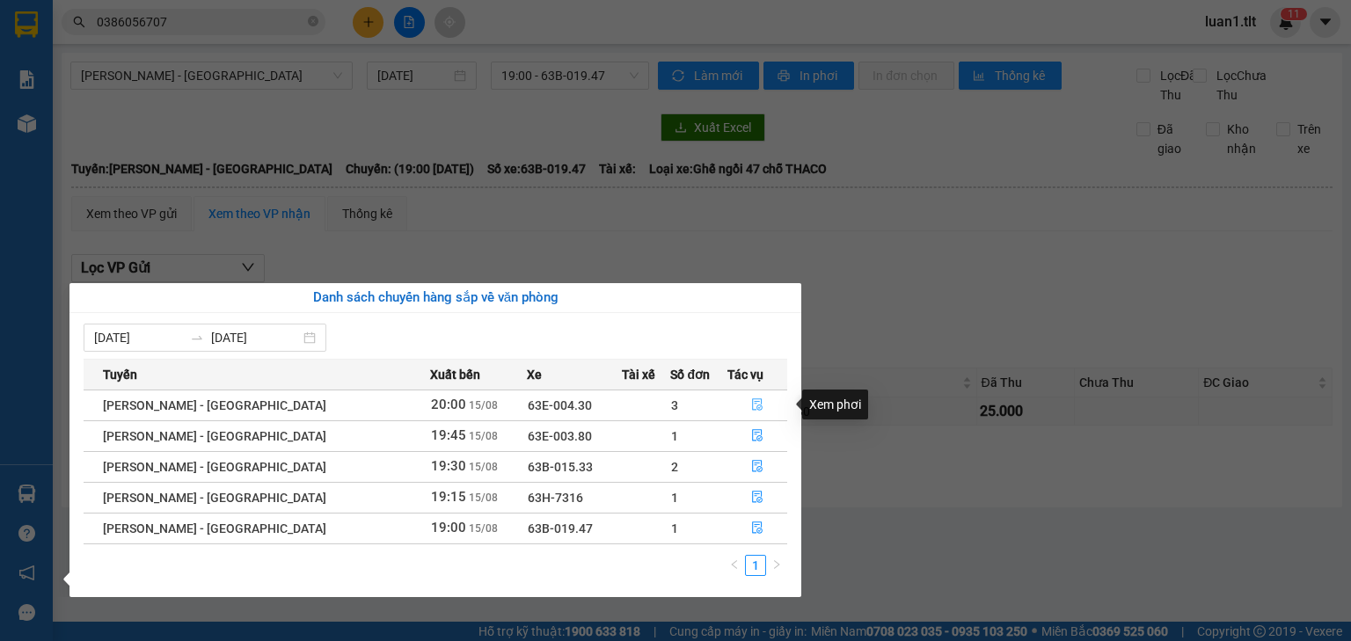
click at [745, 396] on button "button" at bounding box center [757, 405] width 58 height 28
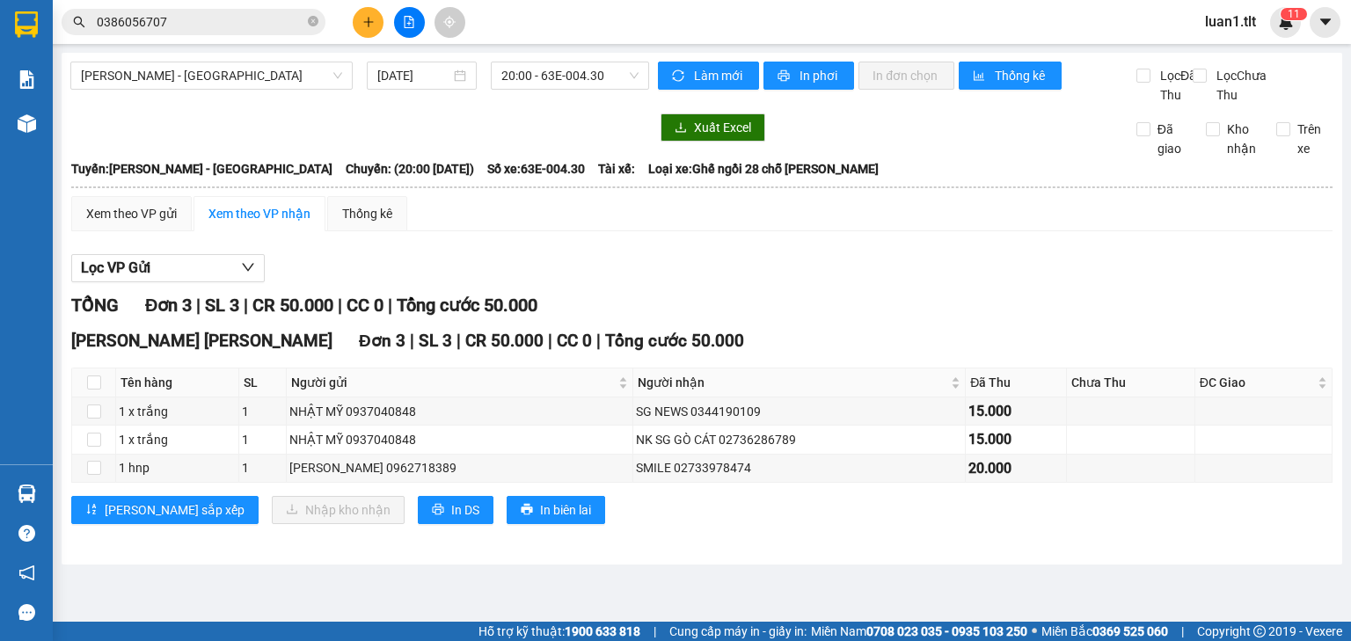
click at [231, 17] on input "0386056707" at bounding box center [201, 21] width 208 height 19
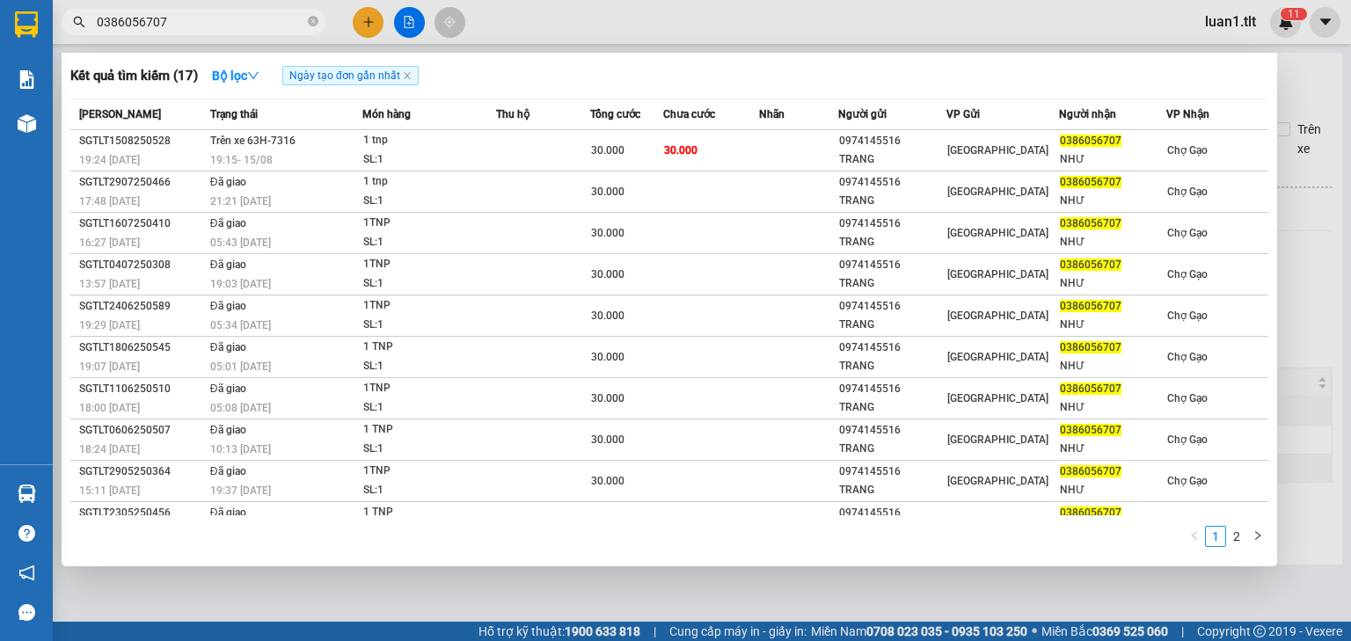
click at [231, 17] on input "0386056707" at bounding box center [201, 21] width 208 height 19
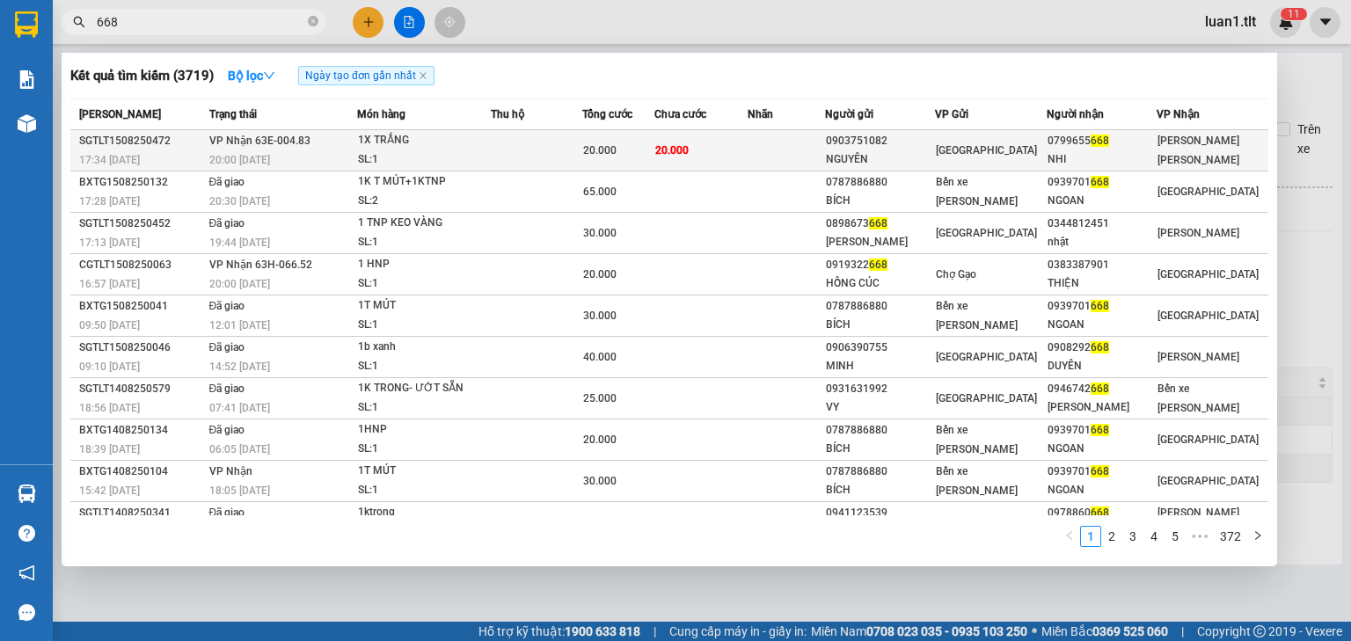
type input "668"
click at [399, 164] on div "SL: 1" at bounding box center [424, 159] width 132 height 19
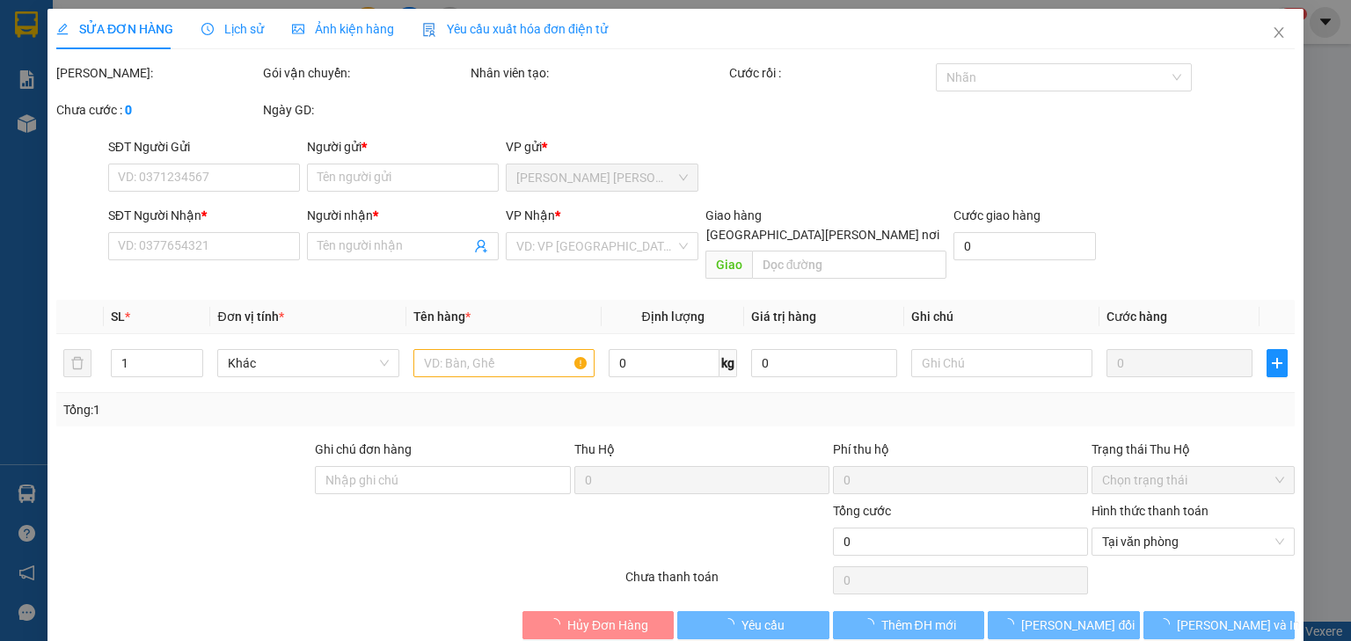
type input "0903751082"
type input "NGUYÊN"
type input "0799655668"
type input "NHI"
type input "20.000"
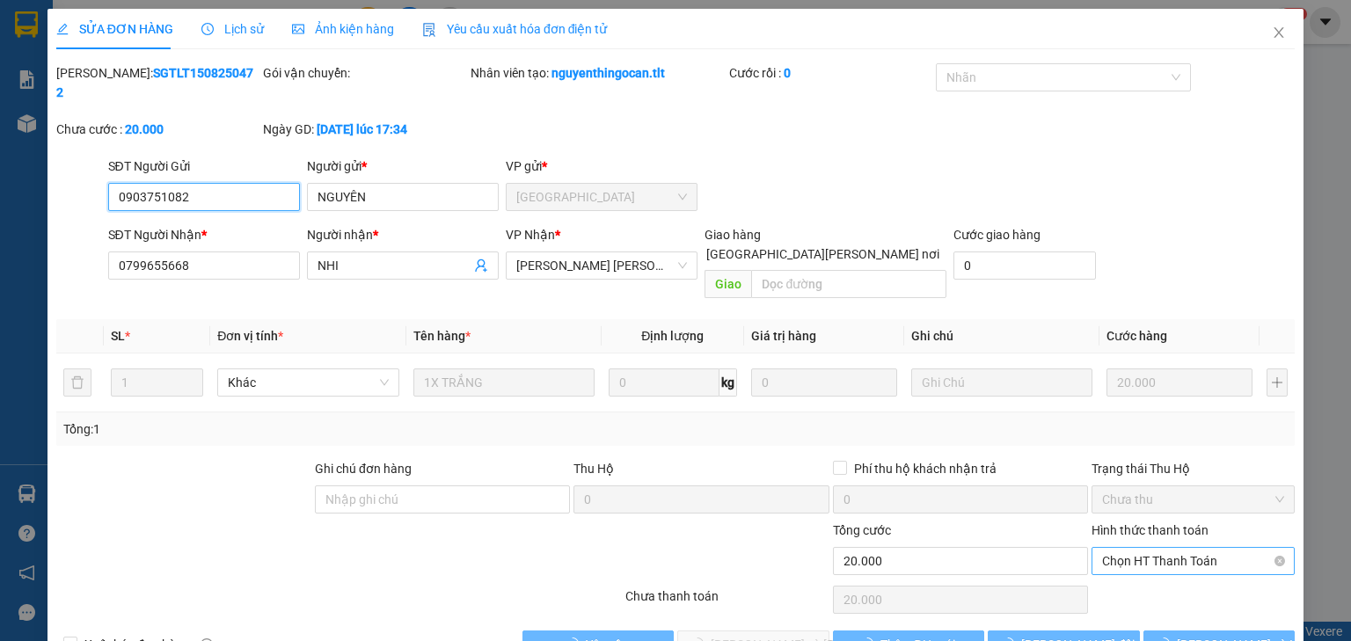
click at [1167, 548] on span "Chọn HT Thanh Toán" at bounding box center [1193, 561] width 182 height 26
click at [1153, 559] on div "Tại văn phòng" at bounding box center [1184, 556] width 181 height 19
type input "0"
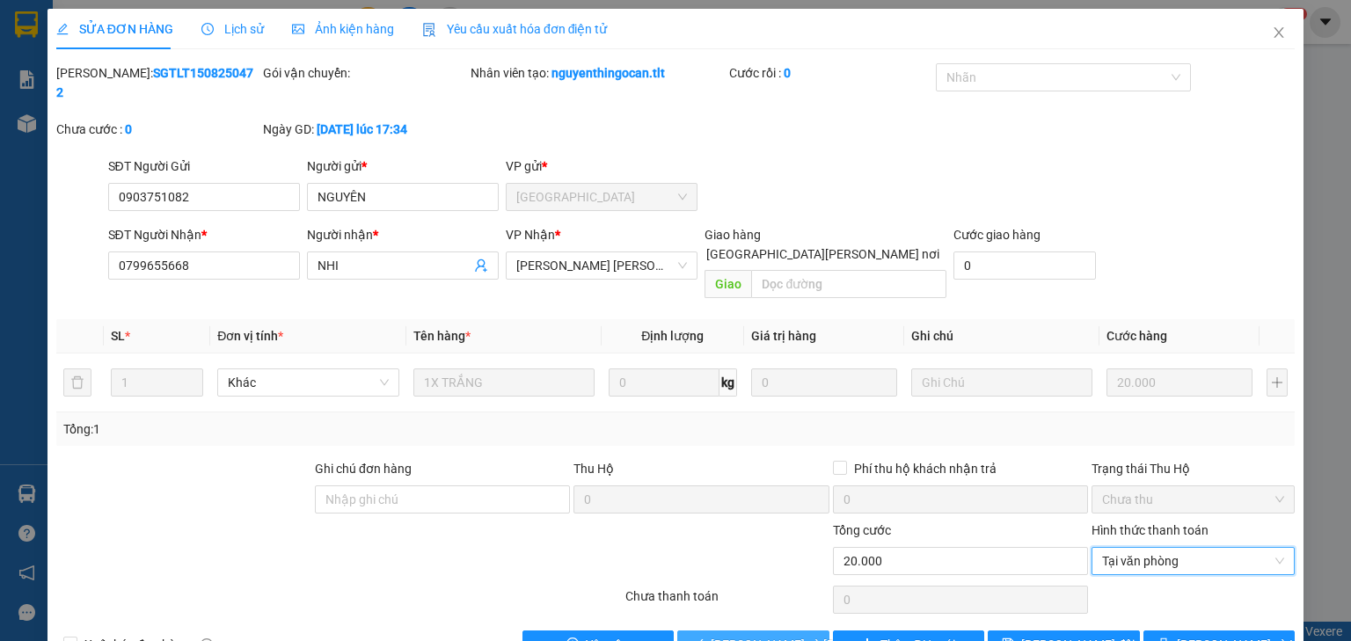
click at [723, 635] on span "[PERSON_NAME] và [PERSON_NAME] hàng" at bounding box center [830, 644] width 238 height 19
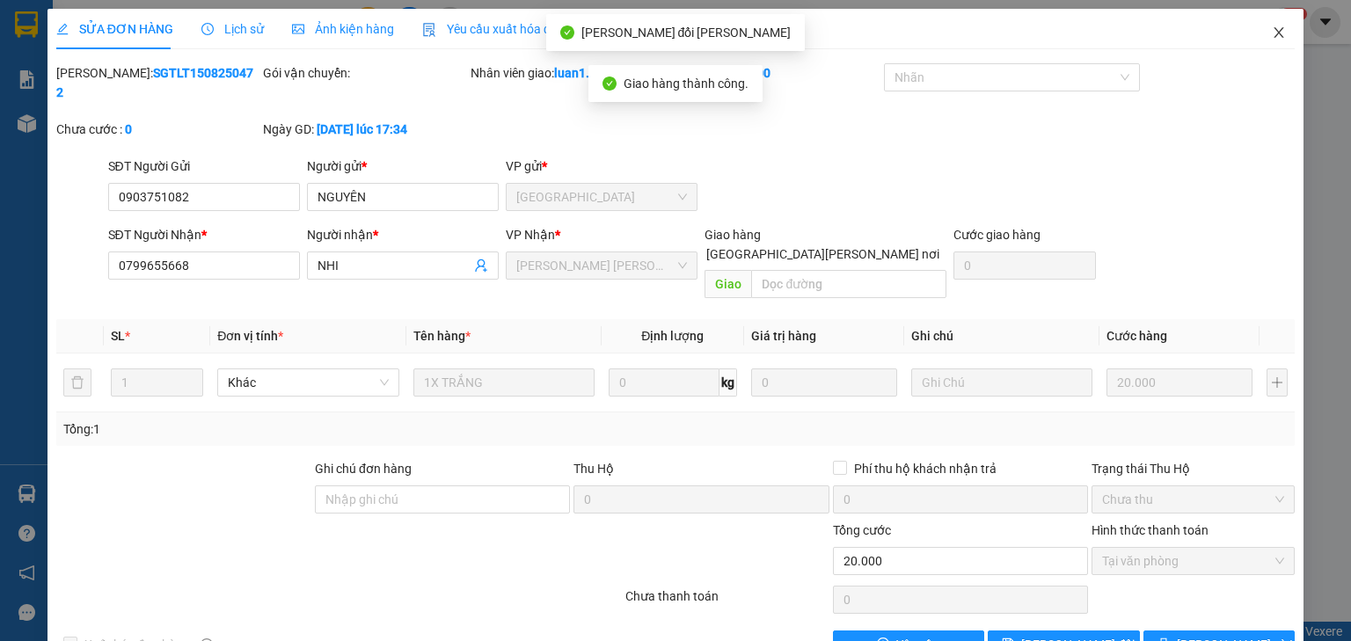
click at [1272, 33] on icon "close" at bounding box center [1279, 33] width 14 height 14
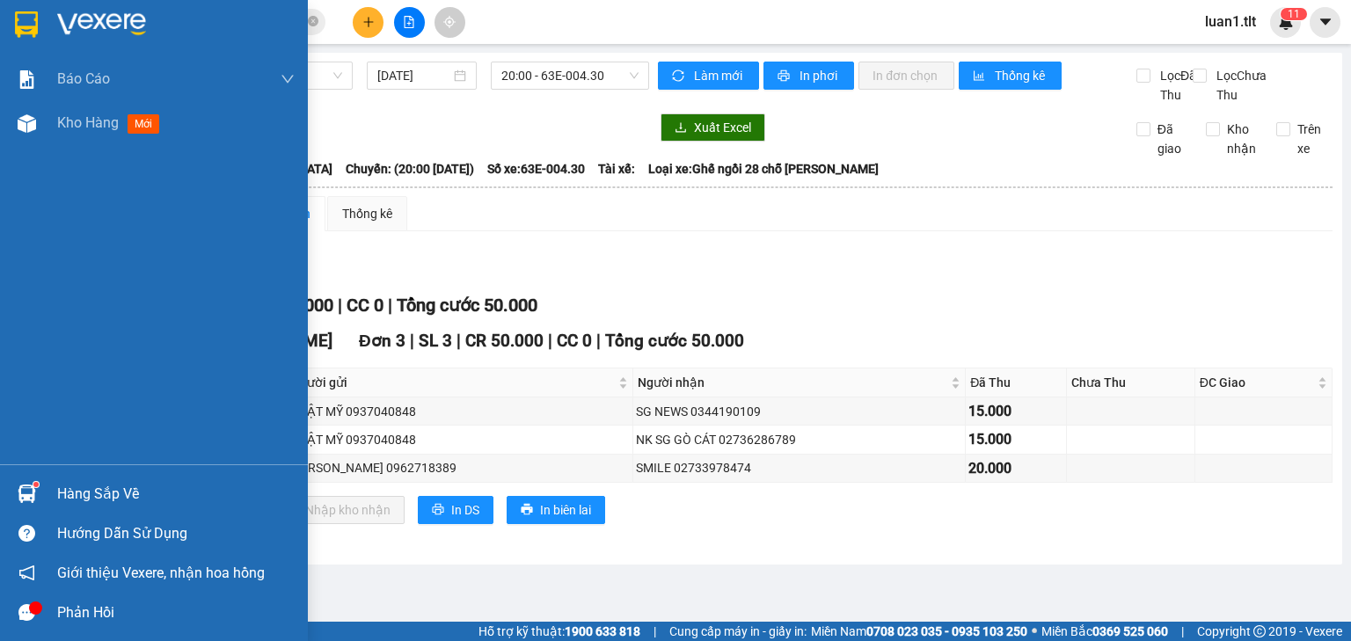
click at [26, 476] on div "Hàng sắp về" at bounding box center [154, 494] width 308 height 40
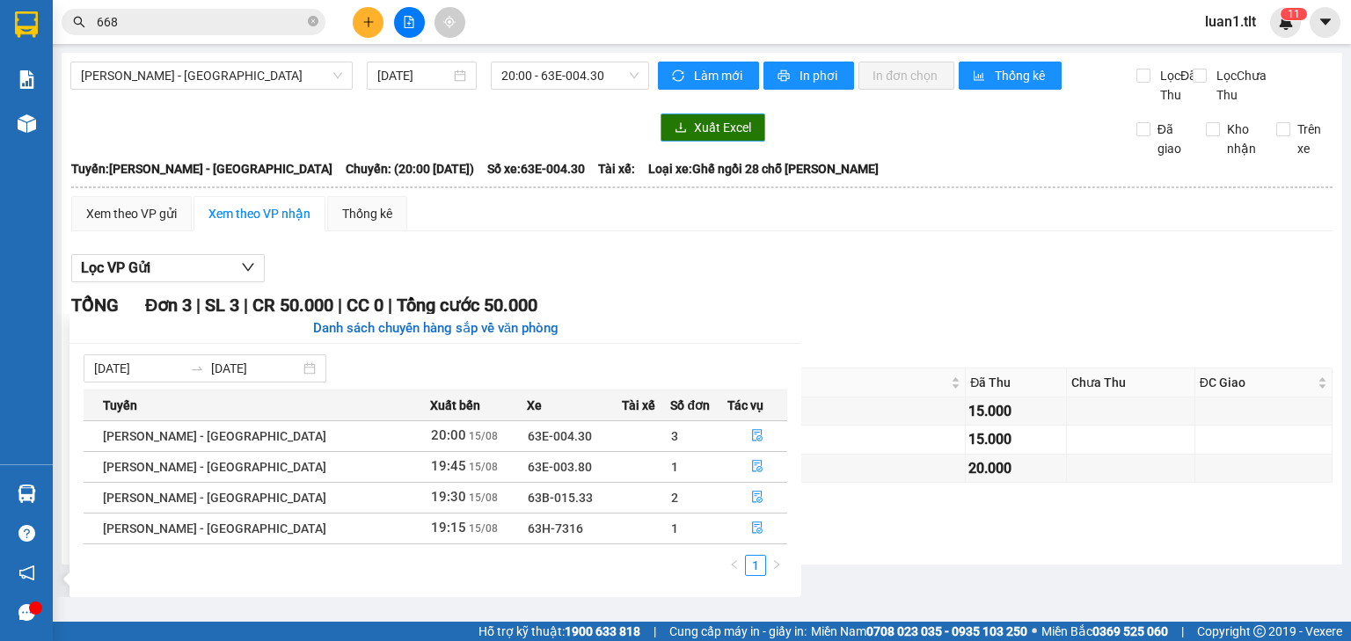
drag, startPoint x: 927, startPoint y: 281, endPoint x: 669, endPoint y: 145, distance: 292.0
click at [926, 281] on section "Kết quả [PERSON_NAME] ( 3719 ) Bộ lọc Ngày tạo [PERSON_NAME] nhất Mã ĐH Trạng t…" at bounding box center [675, 320] width 1351 height 641
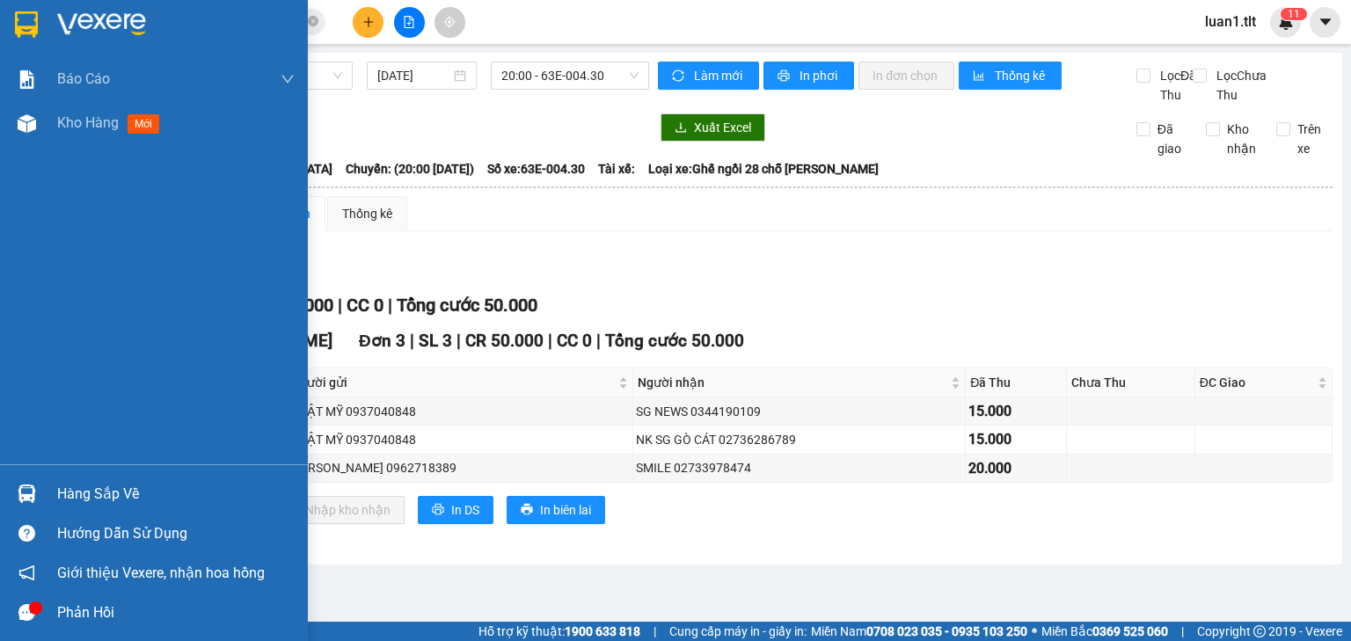
click at [7, 492] on div "Hàng sắp về" at bounding box center [154, 494] width 308 height 40
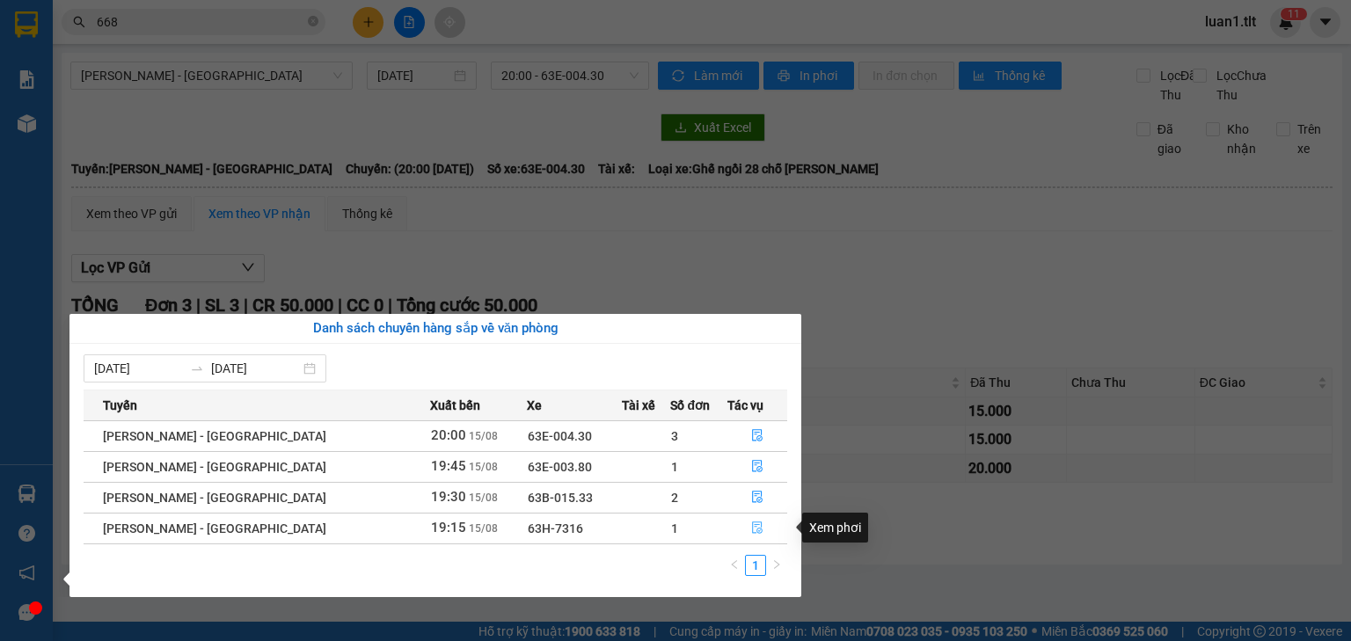
click at [751, 531] on icon "file-done" at bounding box center [757, 528] width 12 height 12
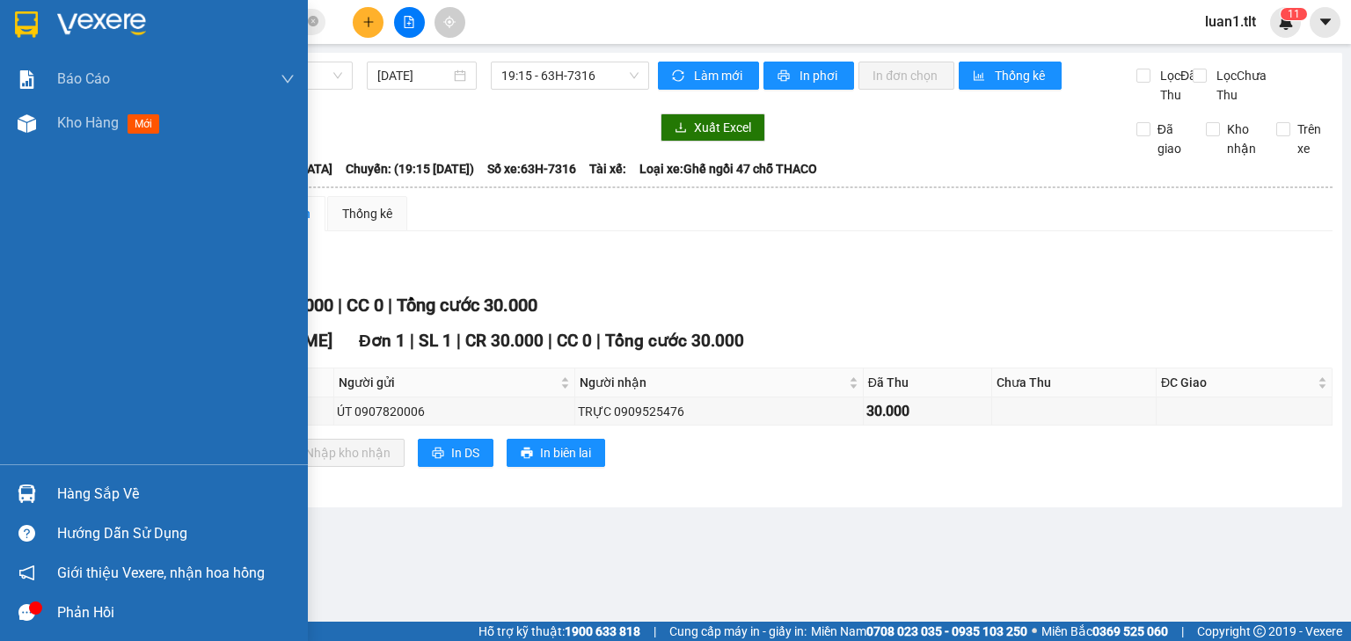
click at [37, 489] on div at bounding box center [26, 494] width 31 height 31
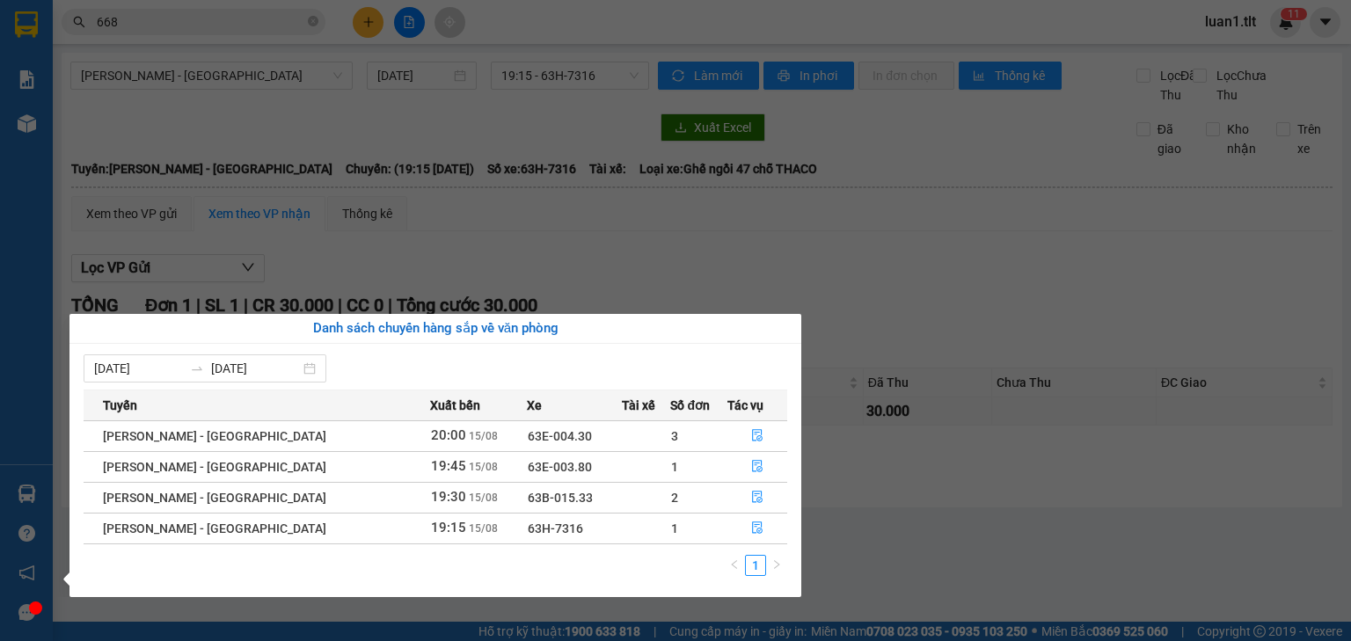
click at [916, 319] on section "Kết quả [PERSON_NAME] ( 3719 ) Bộ lọc Ngày tạo [PERSON_NAME] nhất Mã ĐH Trạng t…" at bounding box center [675, 320] width 1351 height 641
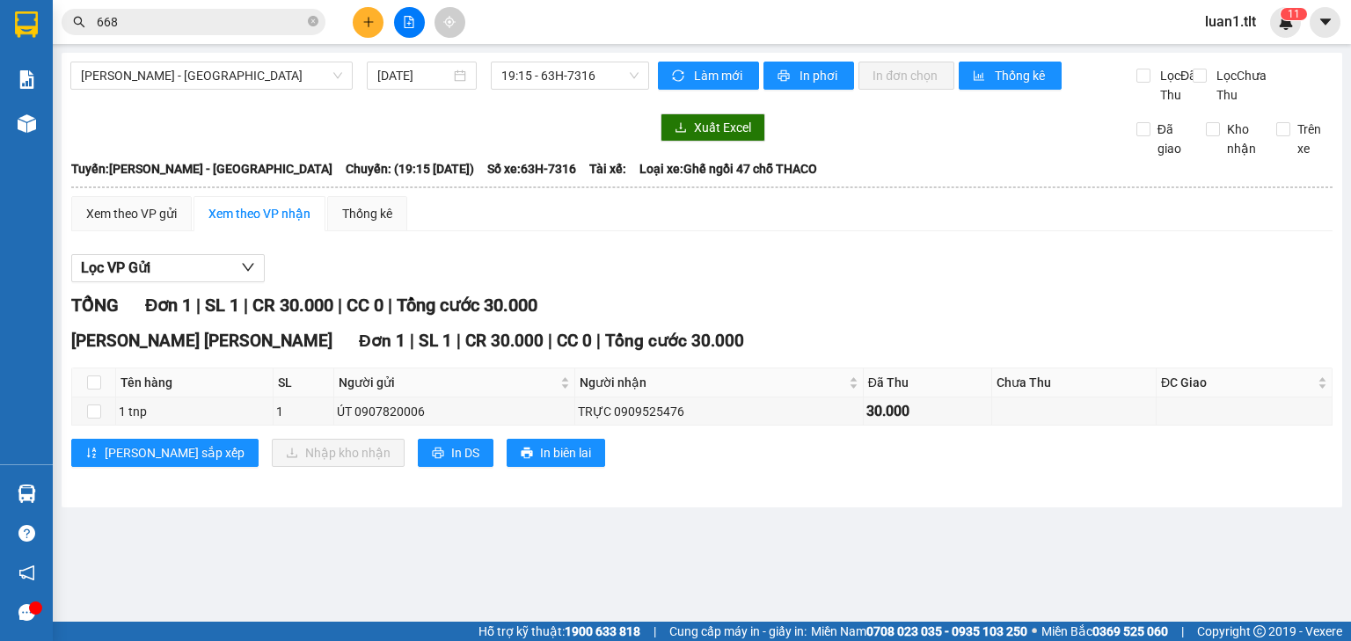
click at [18, 616] on icon "message" at bounding box center [26, 612] width 17 height 17
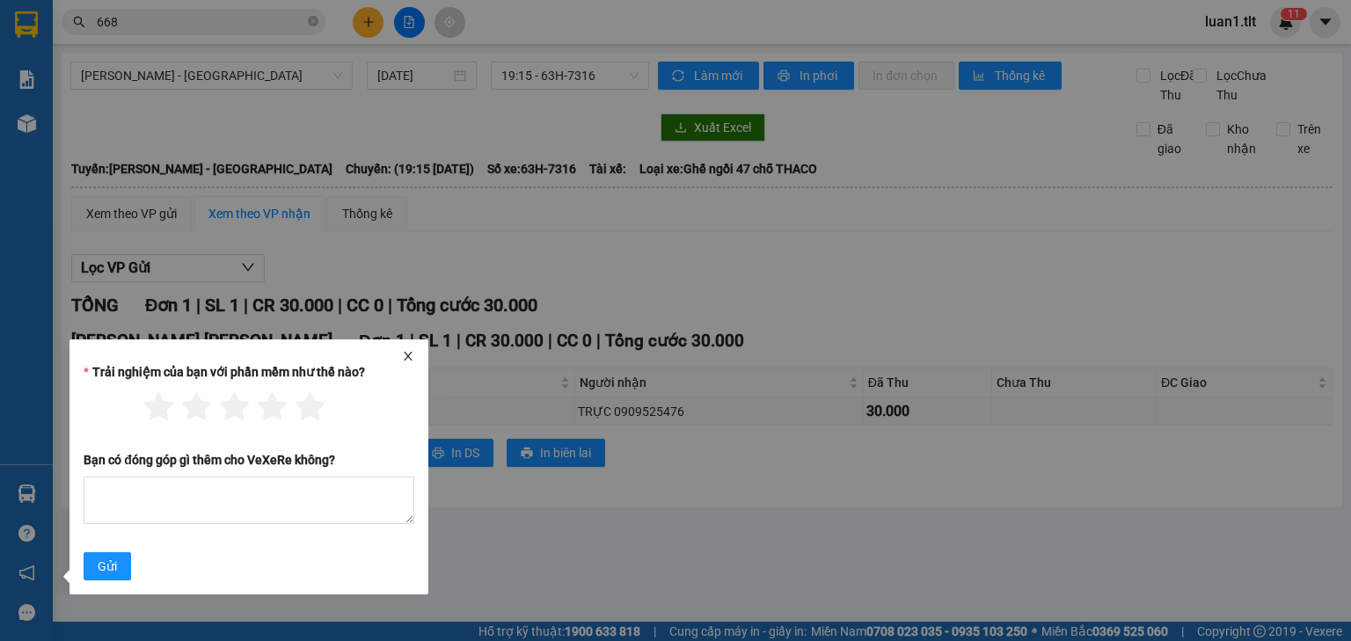
click at [407, 354] on icon "close" at bounding box center [408, 356] width 12 height 12
